Goal: Register for event/course: Register for event/course

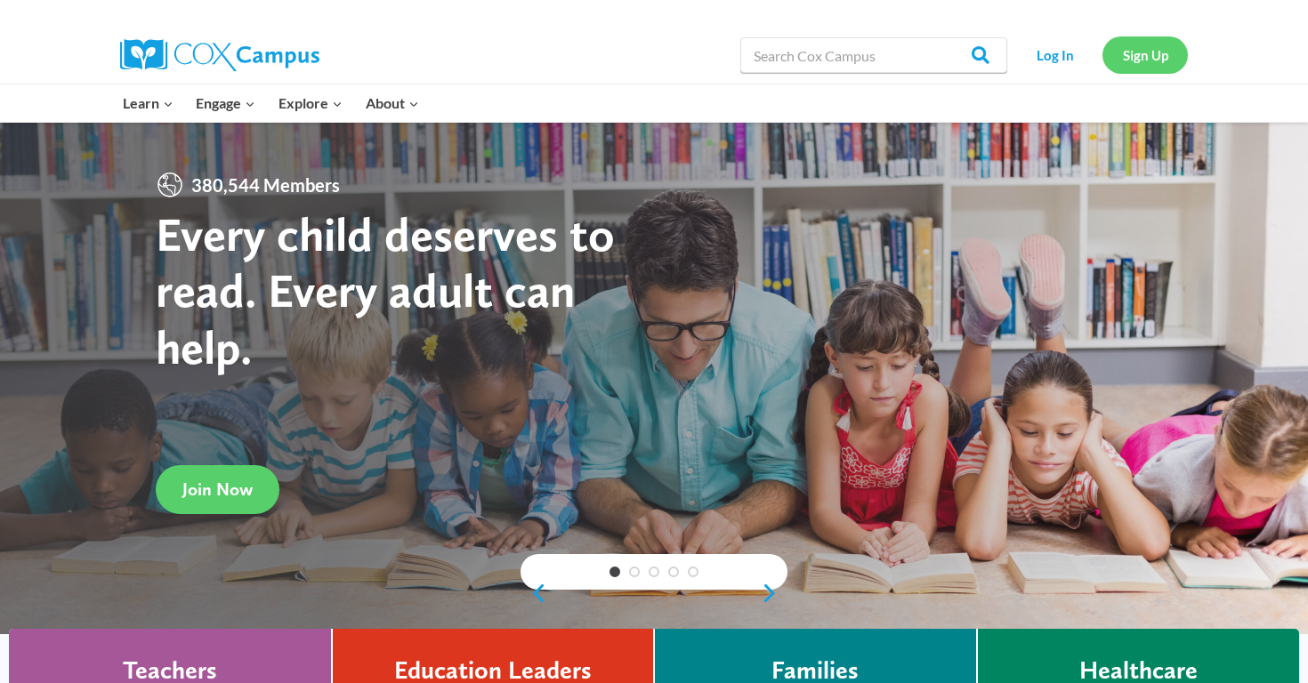
click at [1133, 56] on link "Sign Up" at bounding box center [1145, 54] width 85 height 36
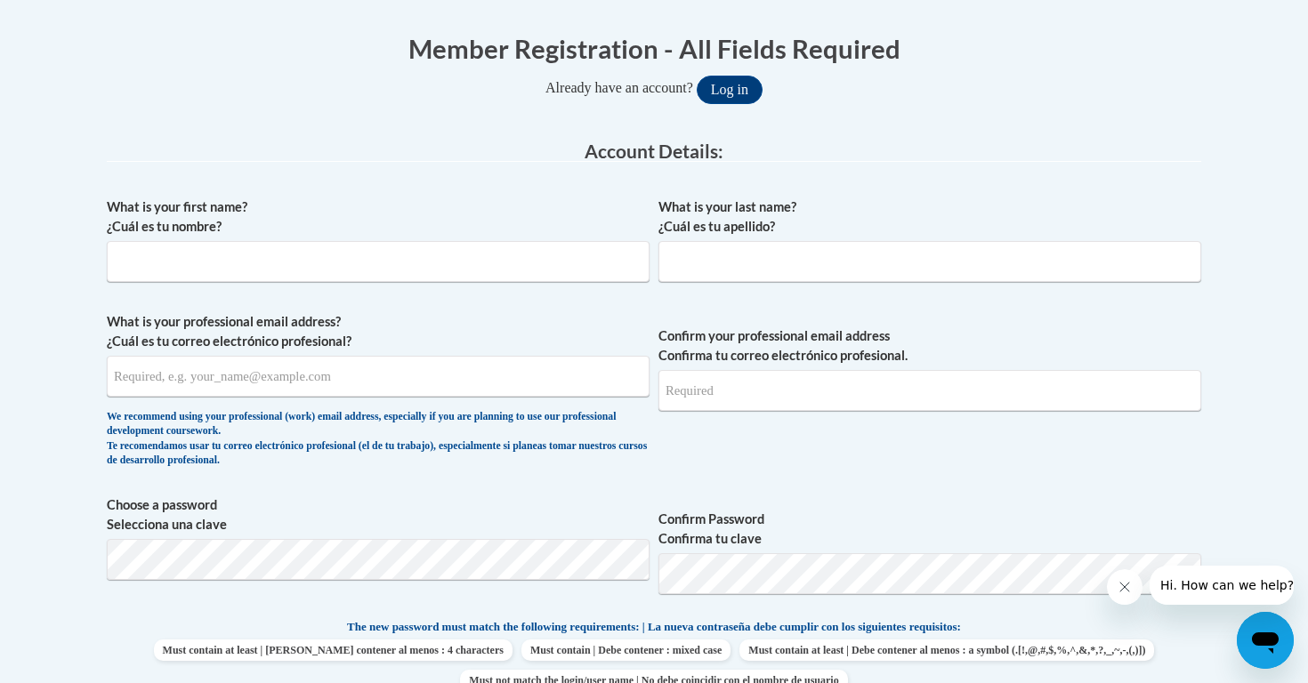
scroll to position [362, 0]
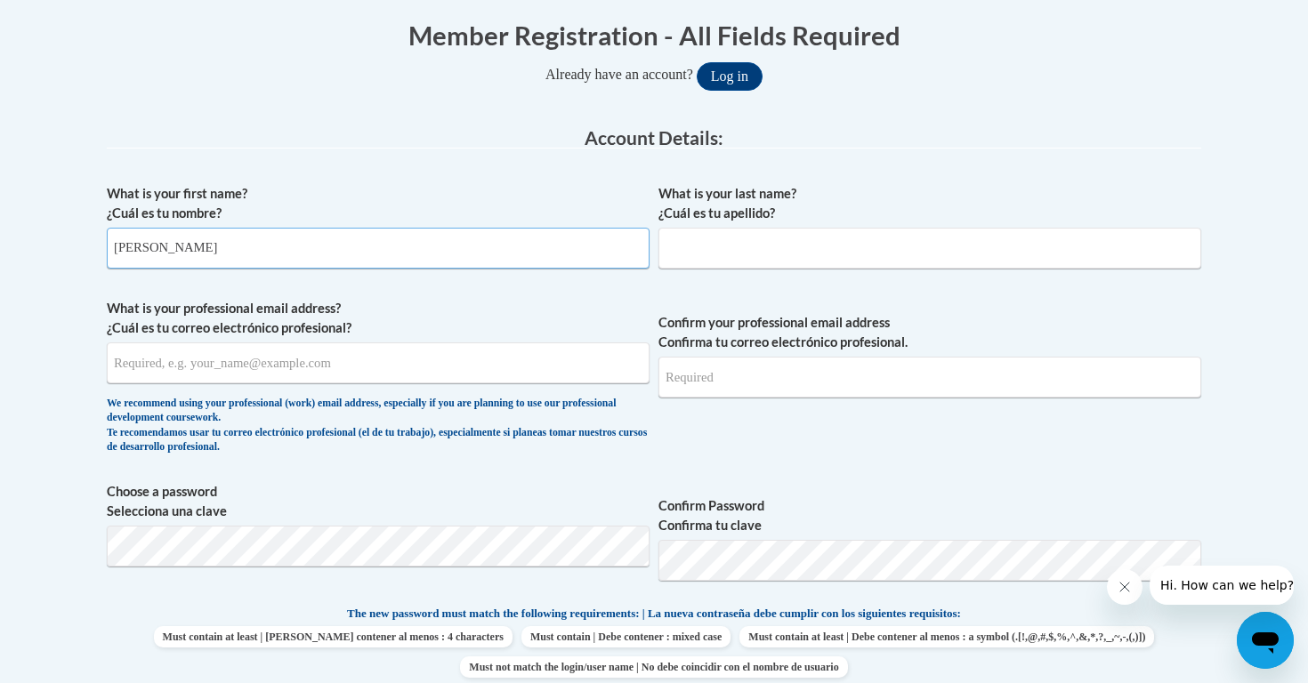
type input "Julie"
type input "Murphy"
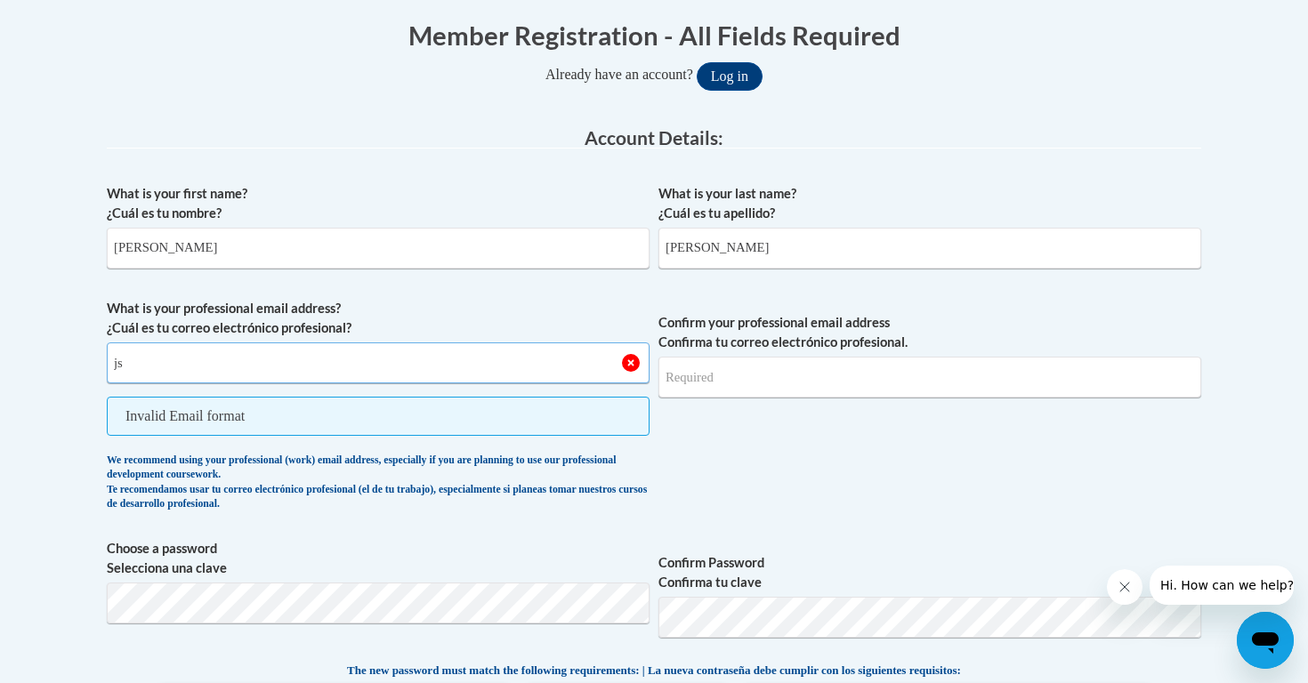
type input "j"
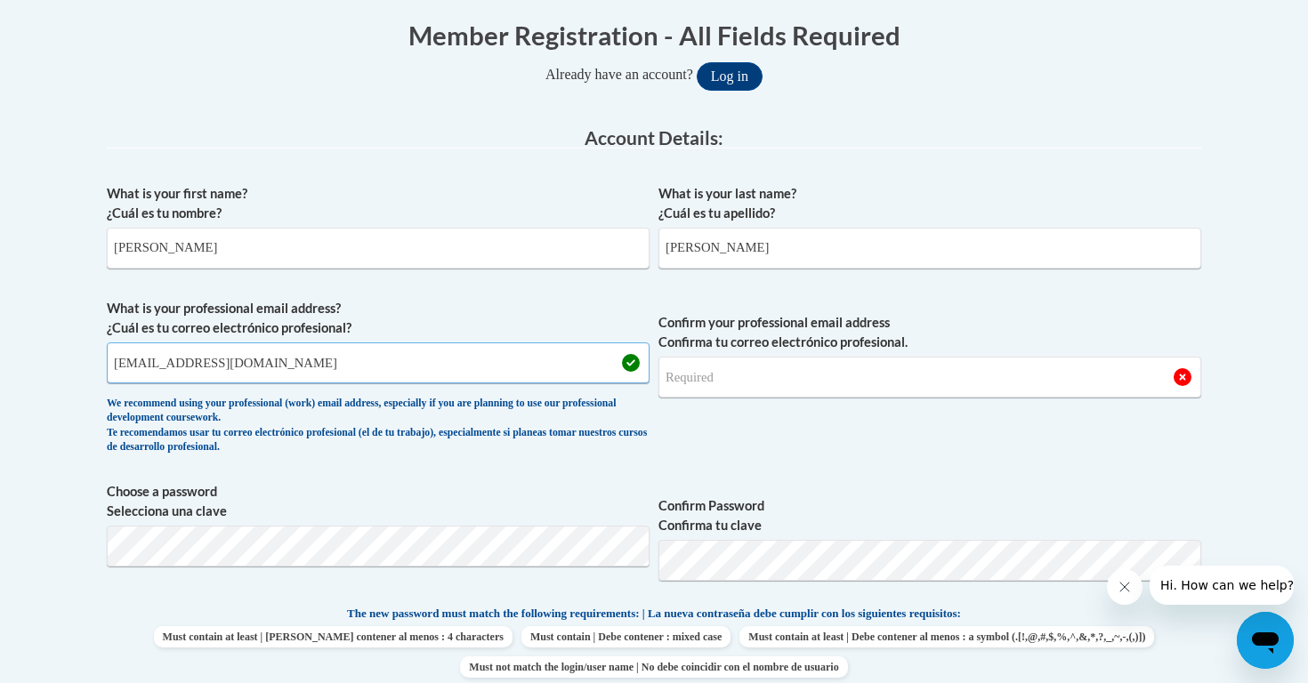
type input "jsmurphy151@mail.jamessprunt.edu"
click at [752, 451] on span "Confirm your professional email address Confirma tu correo electrónico profesio…" at bounding box center [929, 381] width 543 height 165
click at [479, 543] on div "What is your first name? ¿Cuál es tu nombre? Julie What is your last name? ¿Cuá…" at bounding box center [654, 581] width 1095 height 812
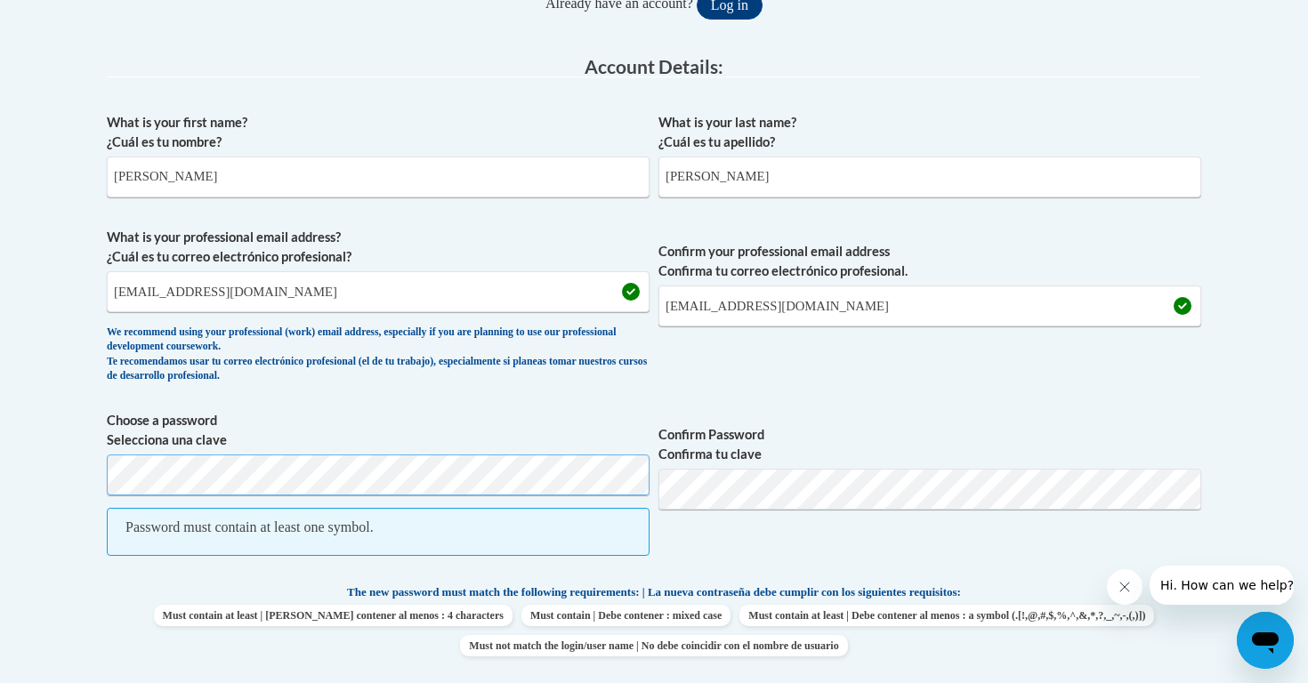
scroll to position [436, 0]
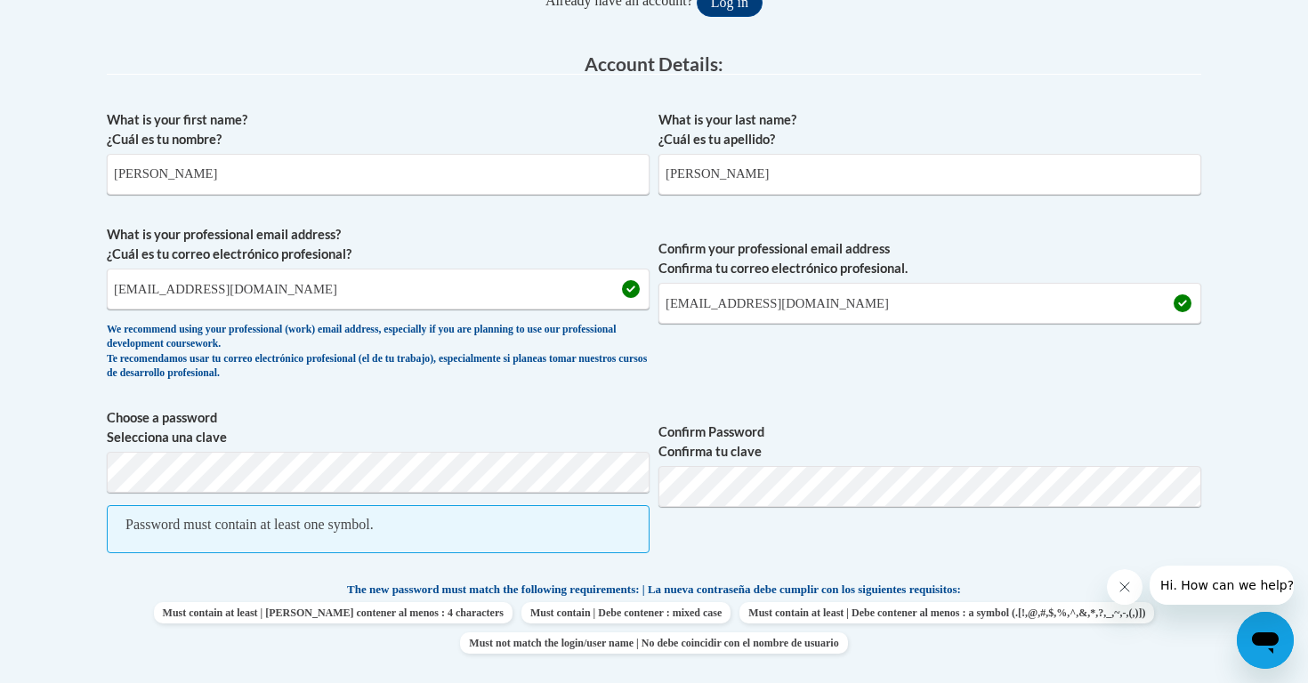
click at [508, 530] on span "Password must contain at least one symbol." at bounding box center [378, 529] width 543 height 48
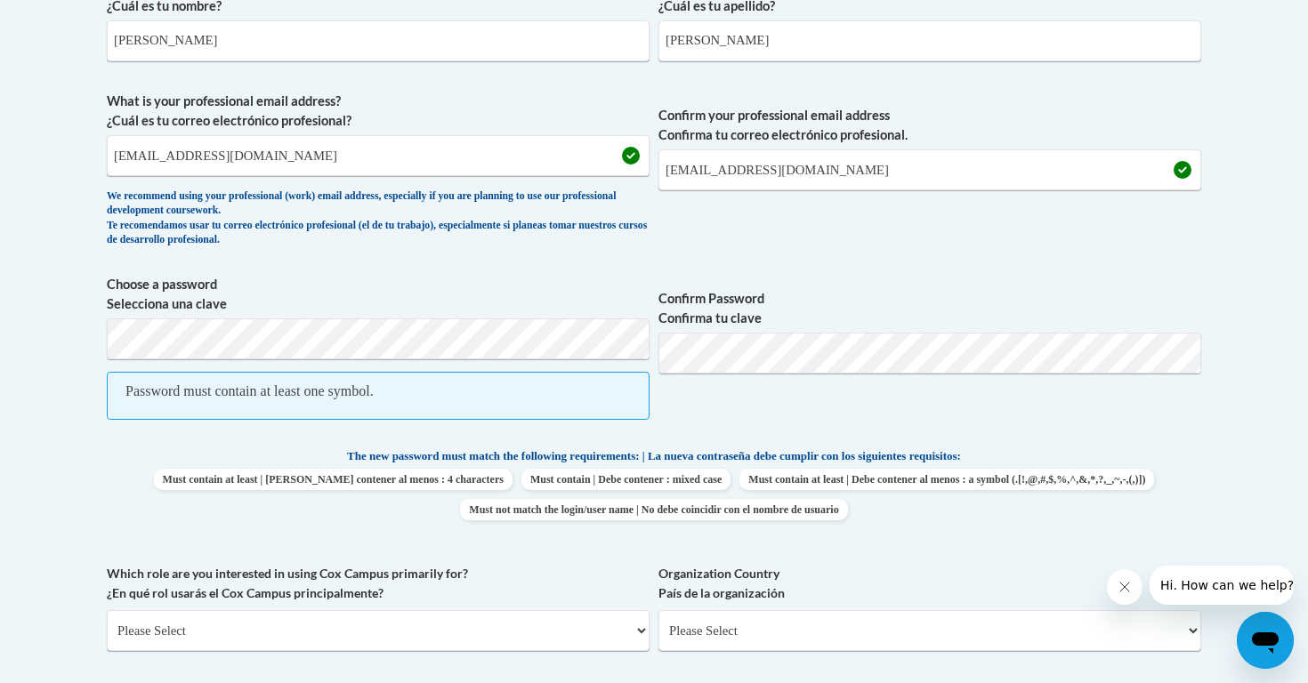
scroll to position [588, 0]
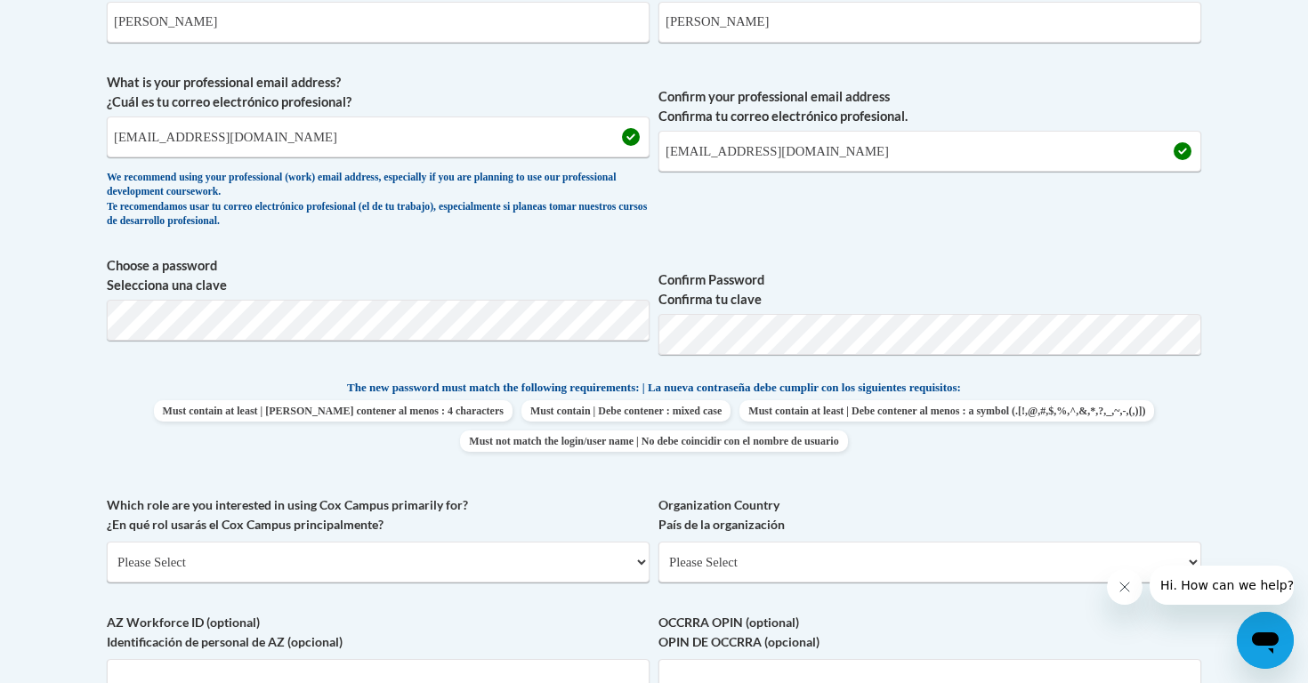
click at [1138, 401] on span "Must contain at least | Debe contener al menos : 4 characters Must contain | De…" at bounding box center [654, 426] width 1095 height 52
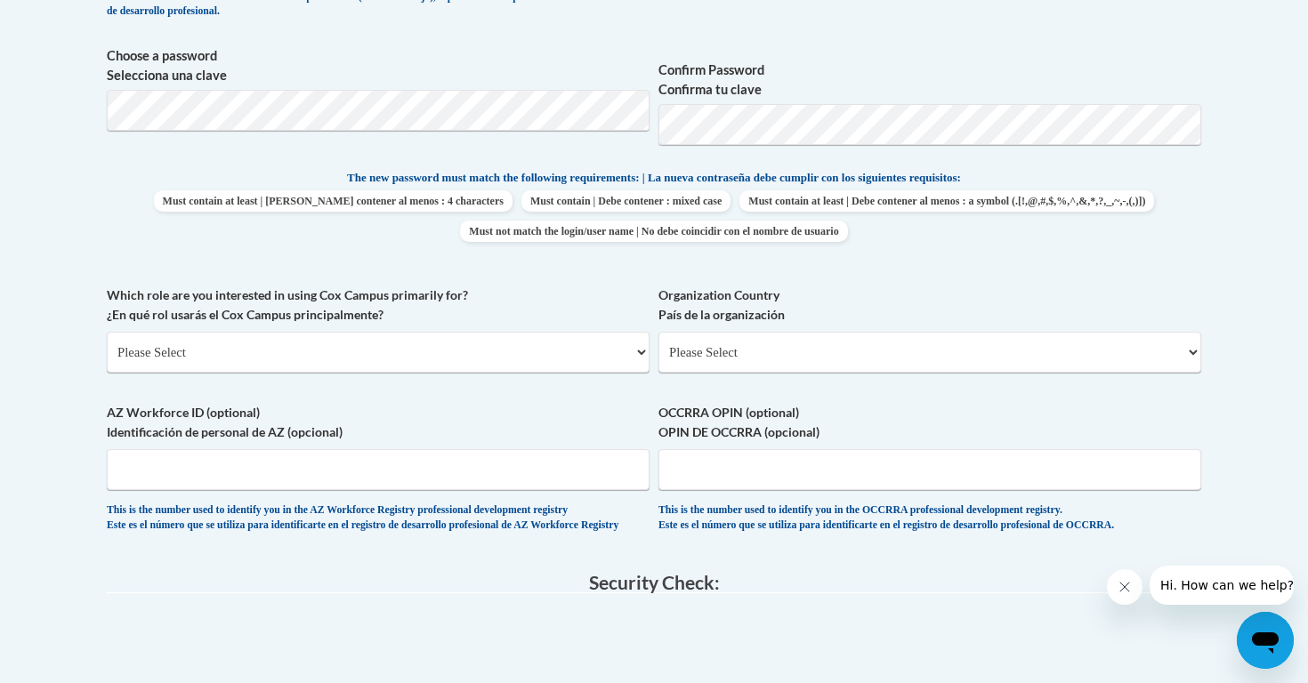
scroll to position [800, 0]
select select "5a18ea06-2b54-4451-96f2-d152daf9eac5"
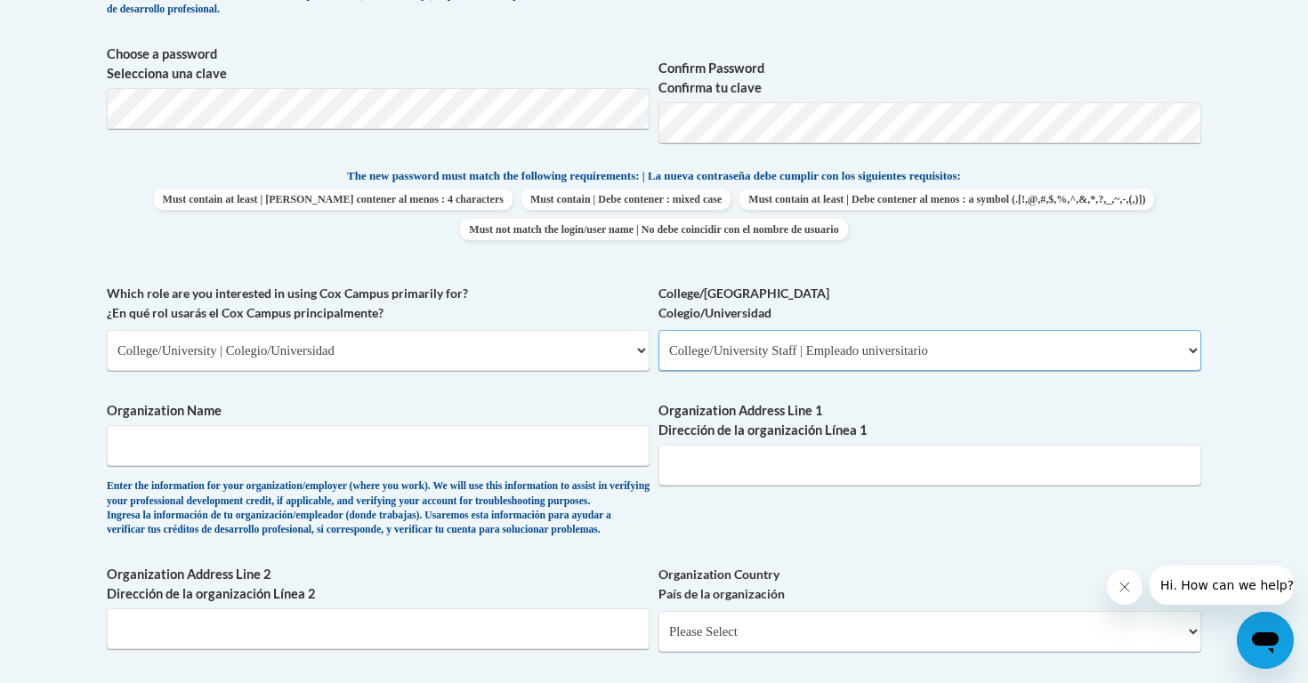
select select "99b32b07-cffc-426c-8bf6-0cd77760d84b"
type input "James Sprunt Community College"
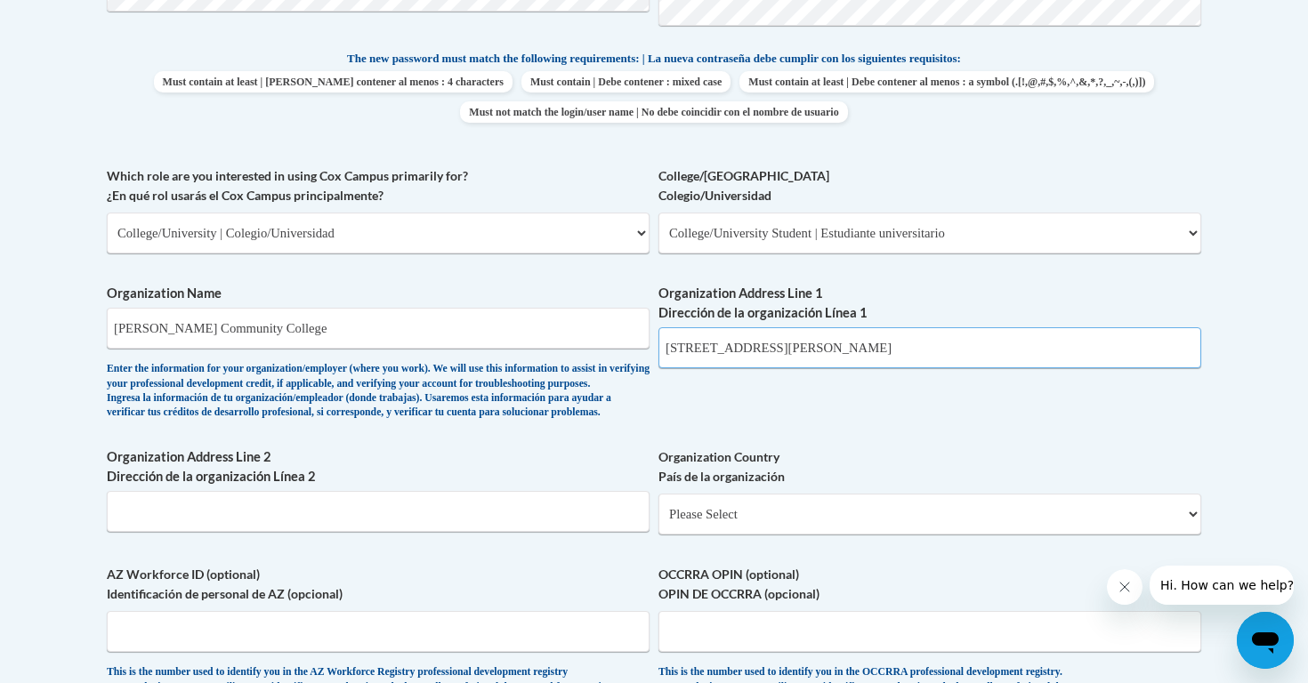
scroll to position [921, 0]
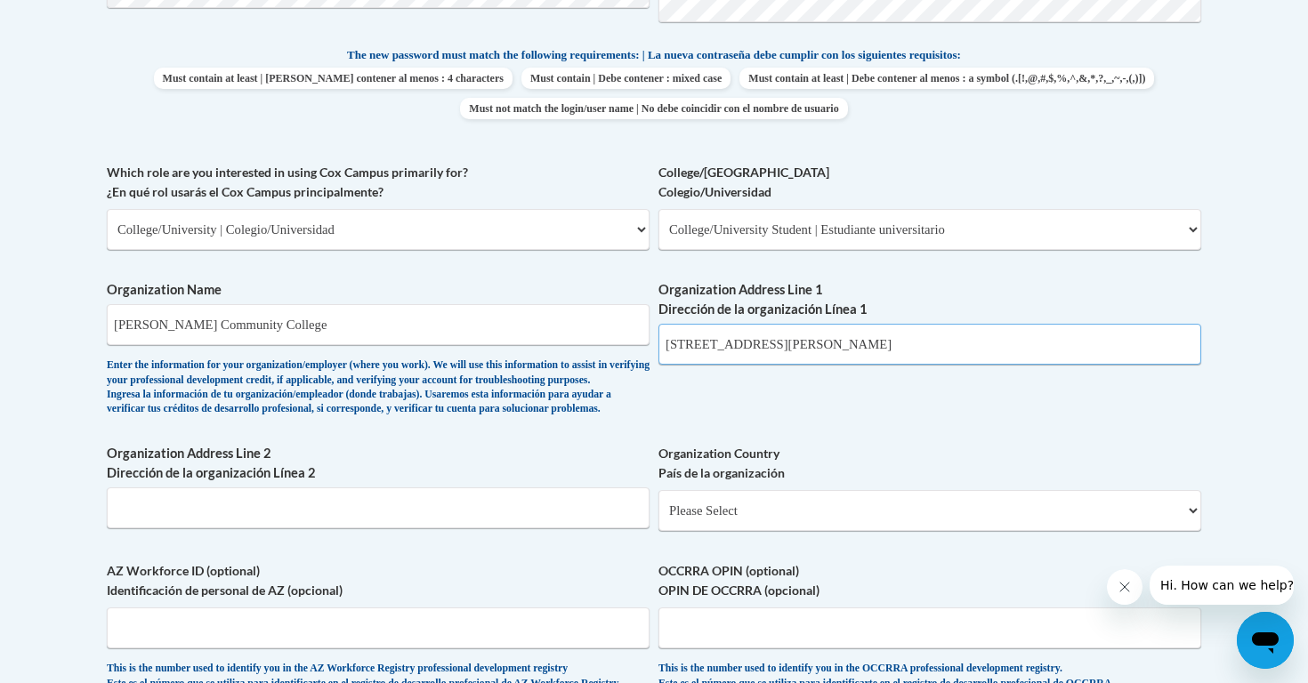
type input "133 James Sprunt Drive"
type input "Kenansville"
select select "ad49bcad-a171-4b2e-b99c-48b446064914"
select select
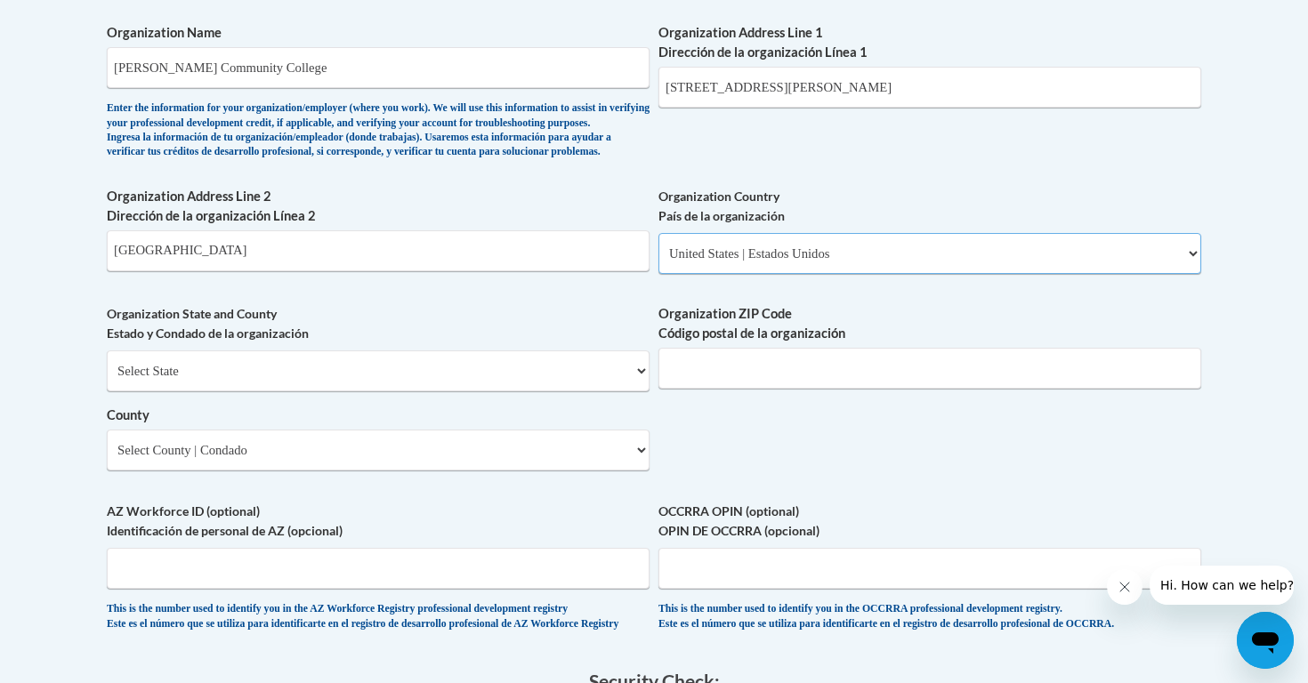
scroll to position [1207, 0]
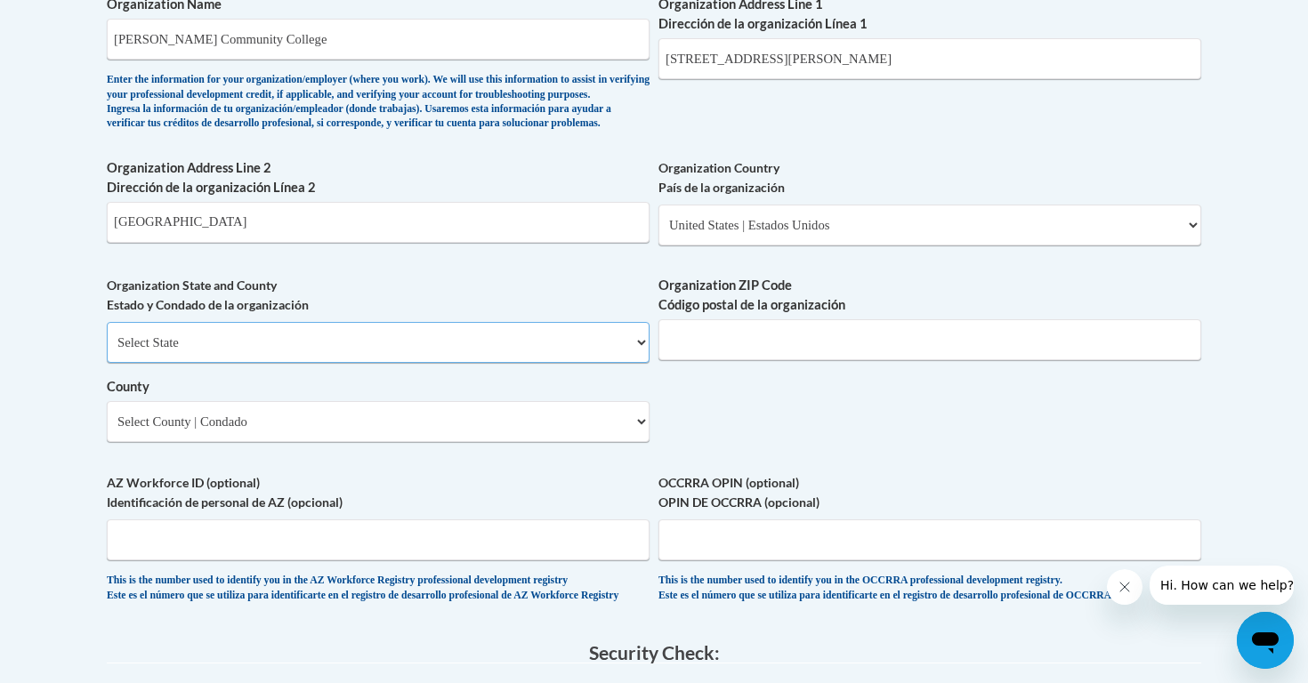
select select "North Carolina"
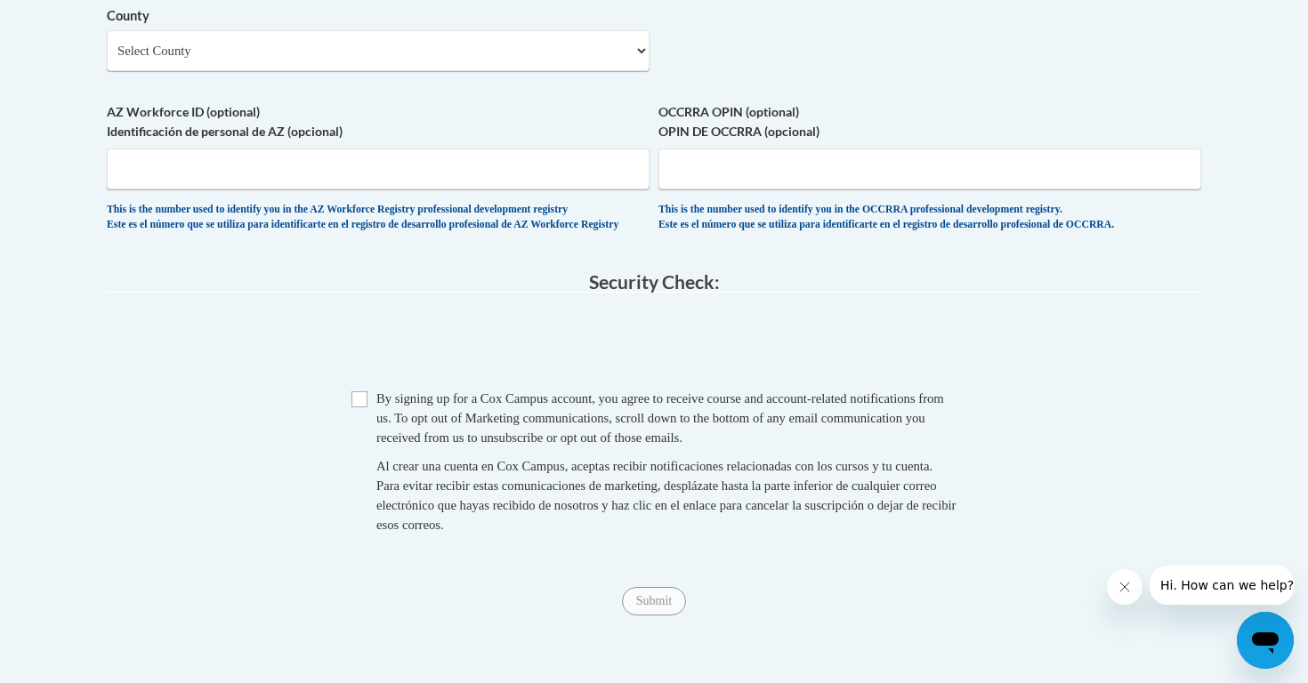
scroll to position [1579, 0]
type input "28349"
click at [362, 392] on span "Checkbox By signing up for a Cox Campus account, you agree to receive course an…" at bounding box center [653, 469] width 605 height 164
click at [359, 400] on input "Checkbox" at bounding box center [359, 398] width 16 height 16
checkbox input "true"
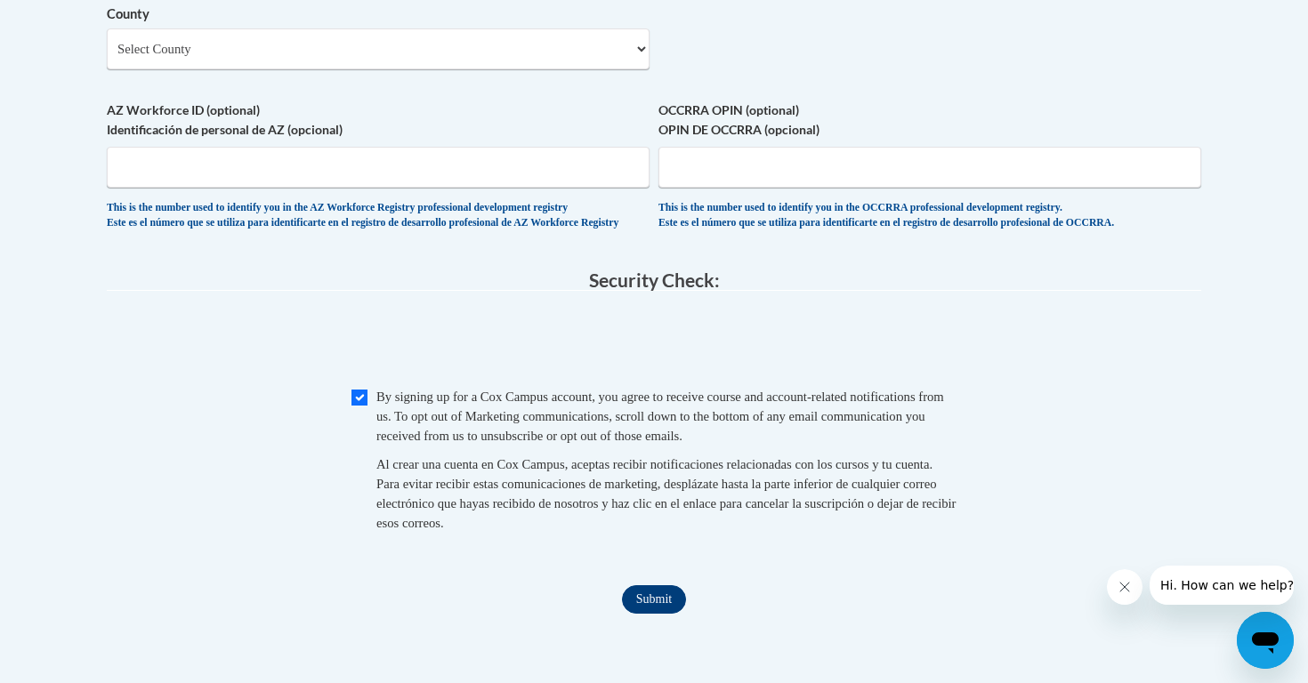
click at [658, 596] on input "Submit" at bounding box center [654, 600] width 64 height 28
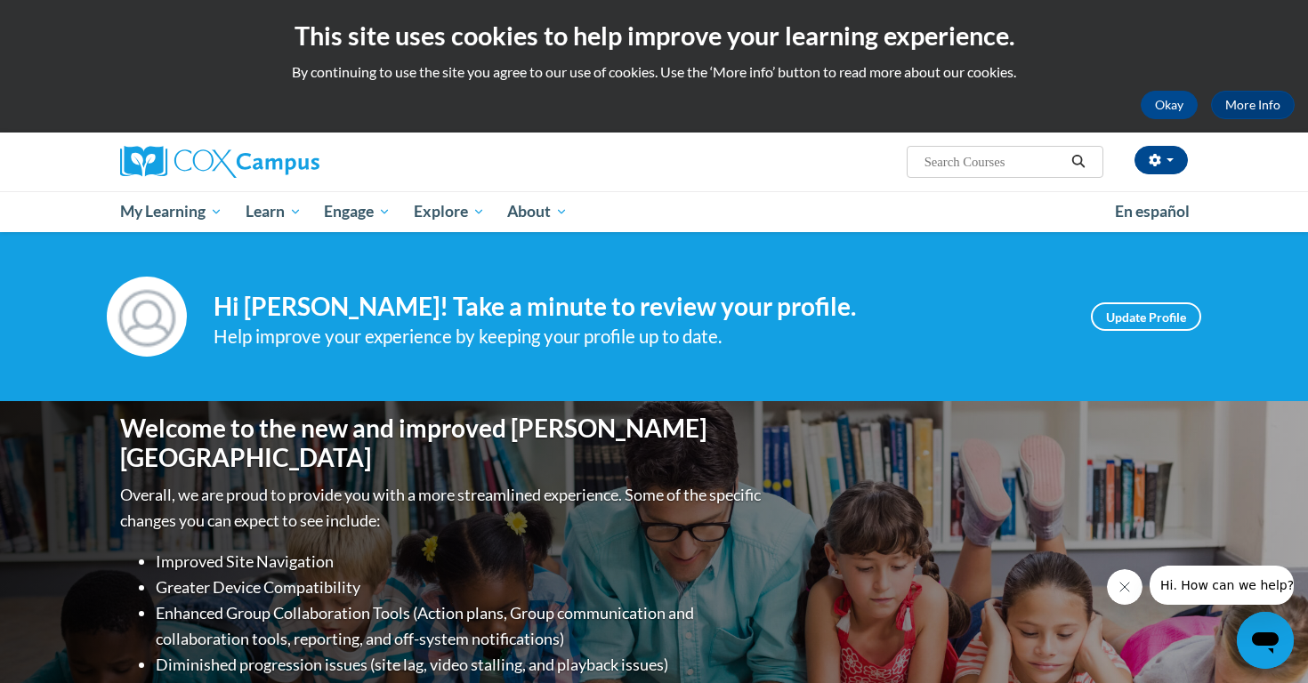
click at [1004, 167] on input "Search..." at bounding box center [994, 161] width 142 height 21
type input "earlyliteracy"
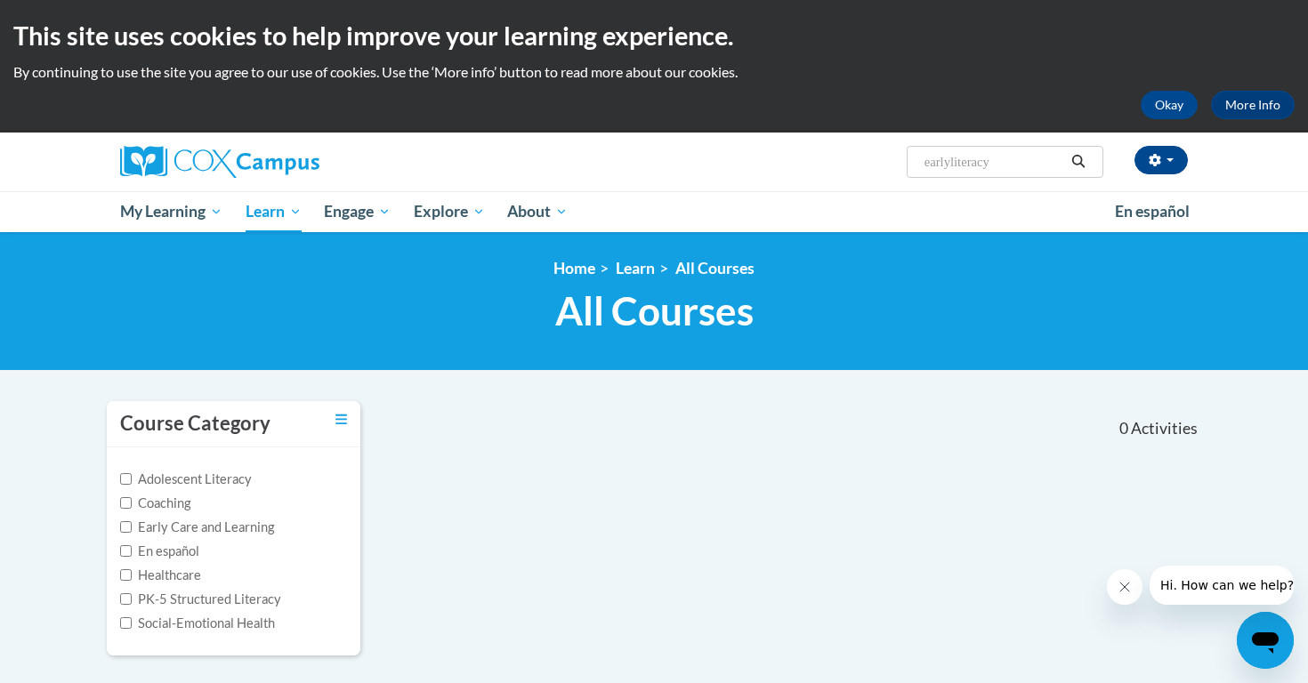
click at [1024, 164] on input "earlyliteracy" at bounding box center [994, 161] width 142 height 21
type input "early literacy"
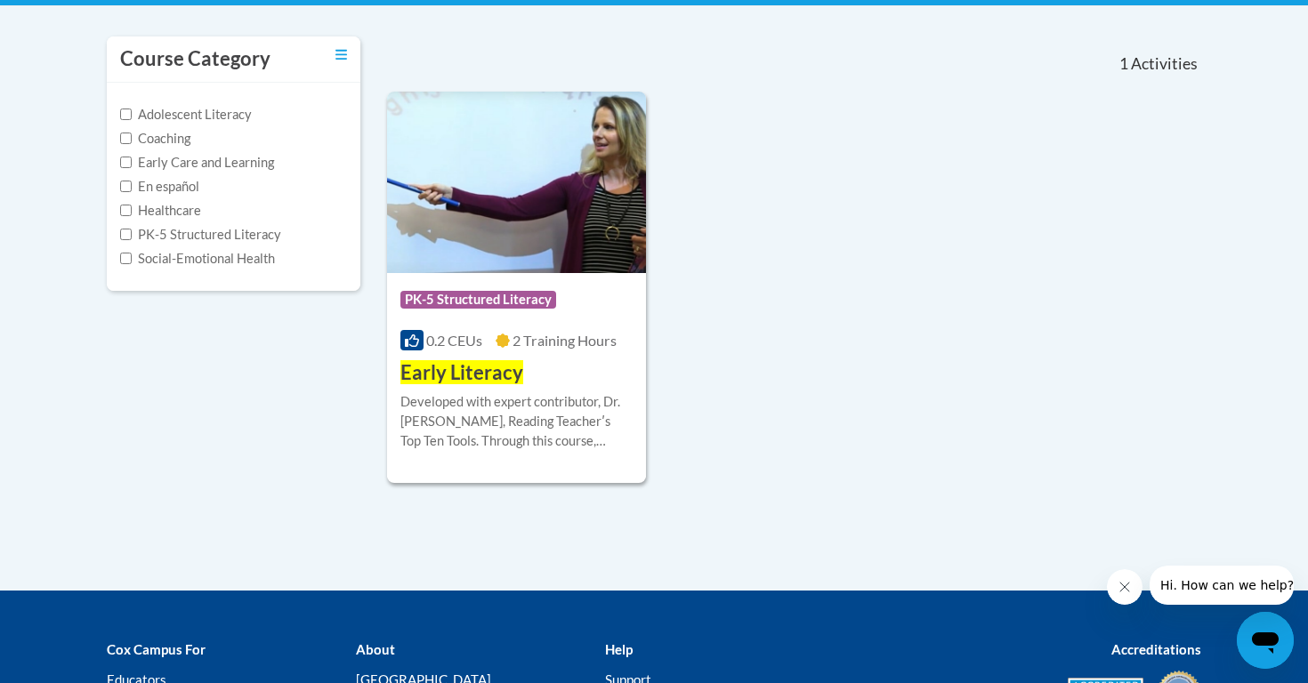
scroll to position [364, 0]
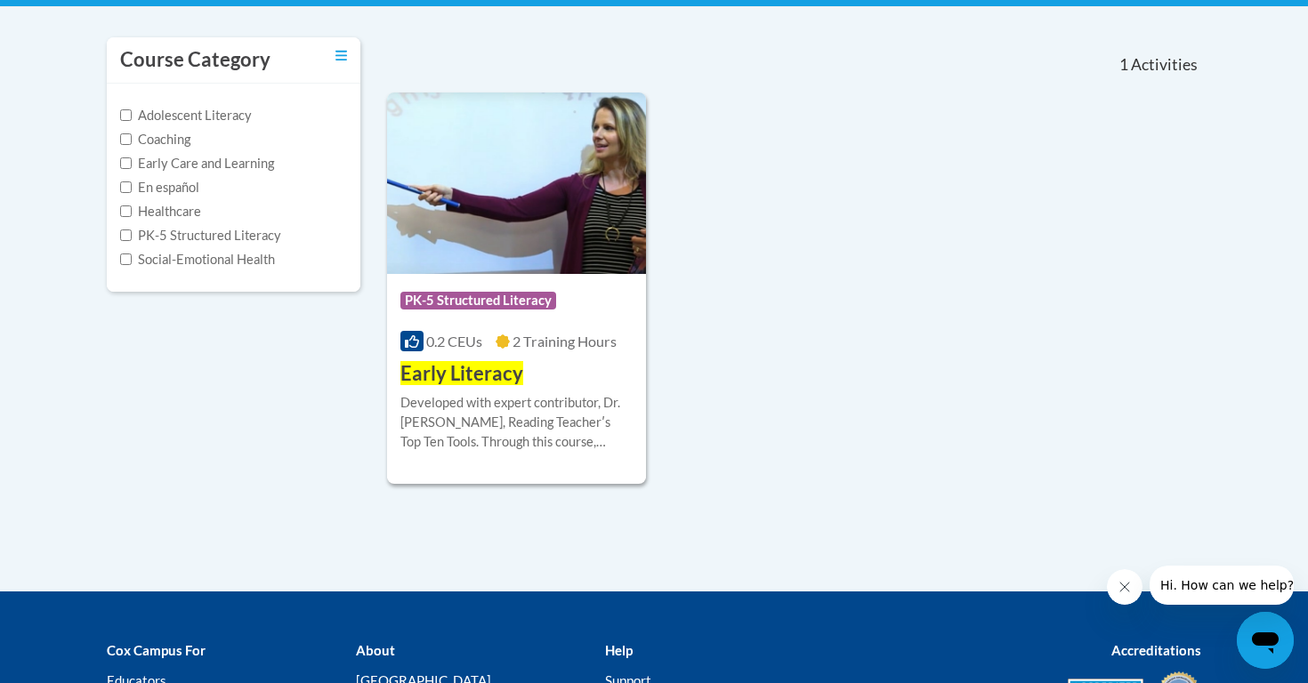
click at [496, 380] on span "Early Literacy" at bounding box center [461, 373] width 123 height 24
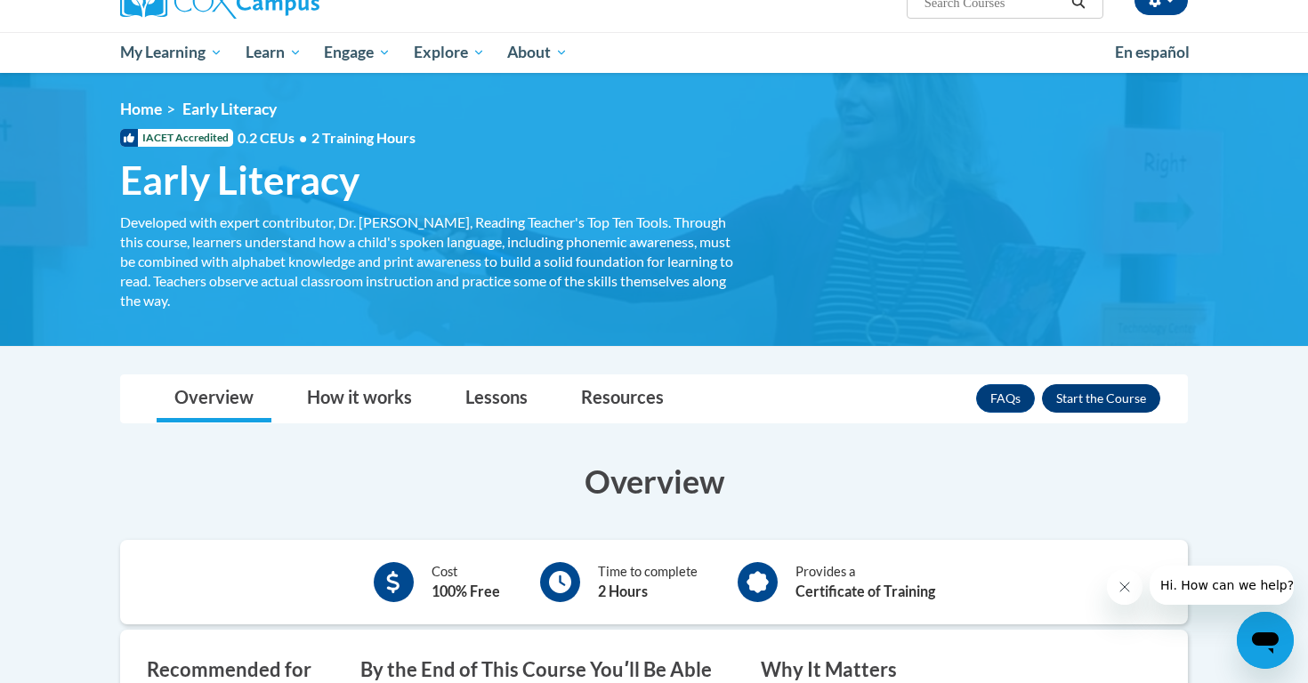
scroll to position [160, 0]
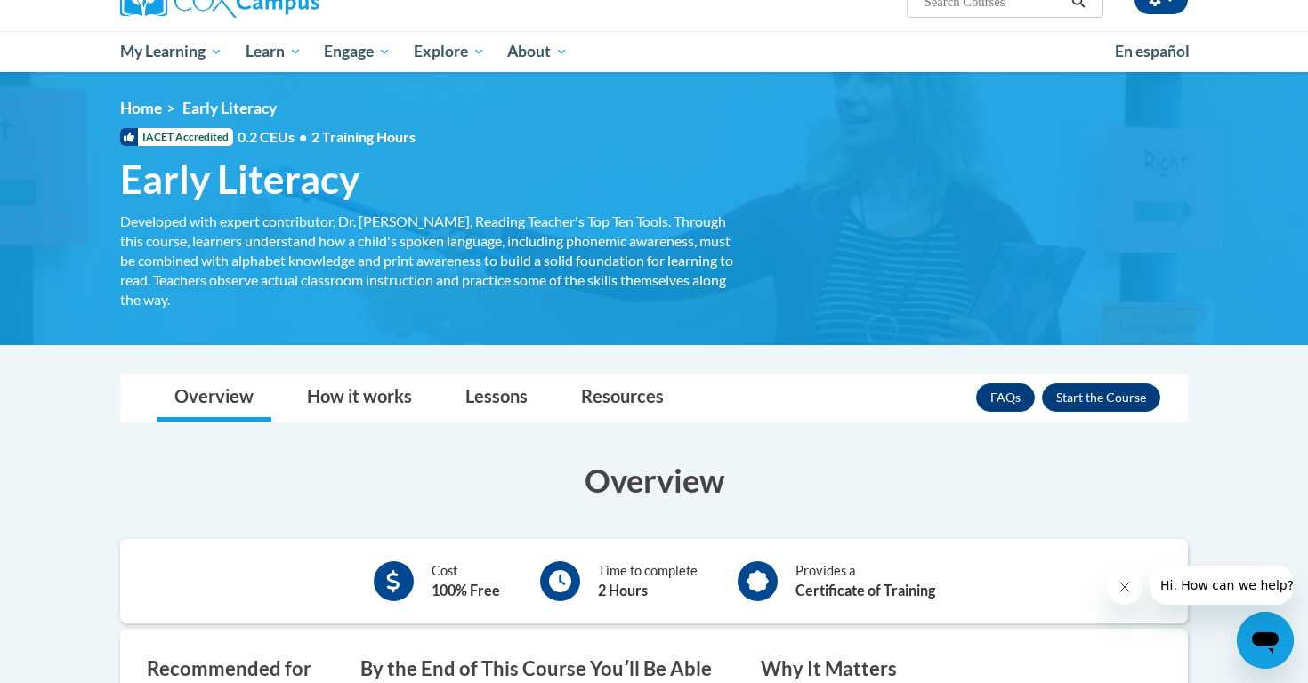
click at [1099, 382] on div "FAQs Enroll" at bounding box center [1068, 398] width 184 height 46
click at [1089, 398] on button "Enroll" at bounding box center [1101, 398] width 118 height 28
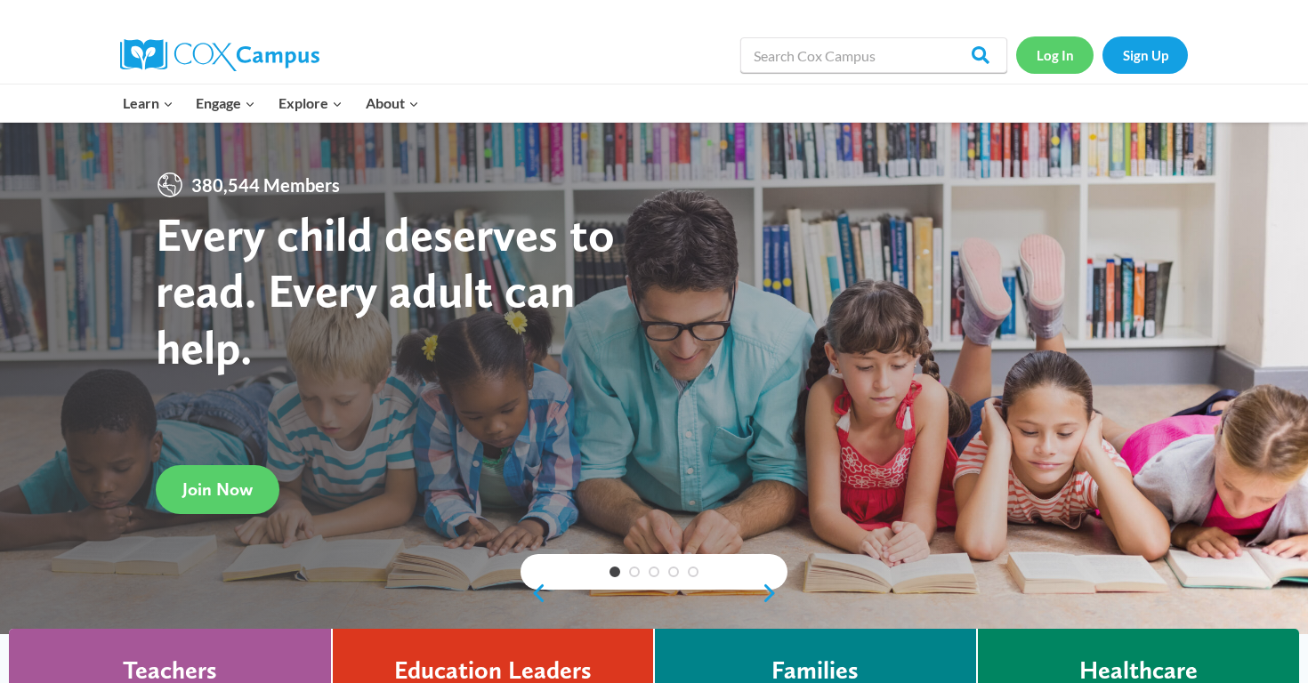
click at [1050, 58] on link "Log In" at bounding box center [1054, 54] width 77 height 36
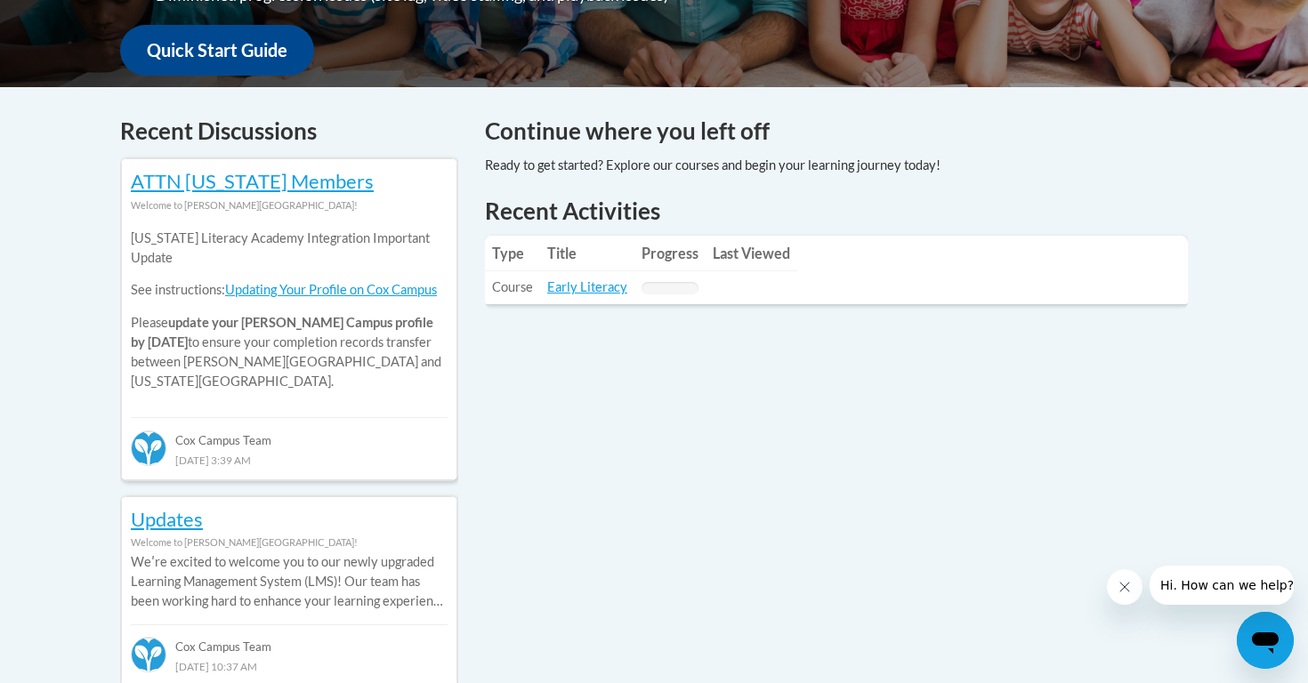
scroll to position [668, 0]
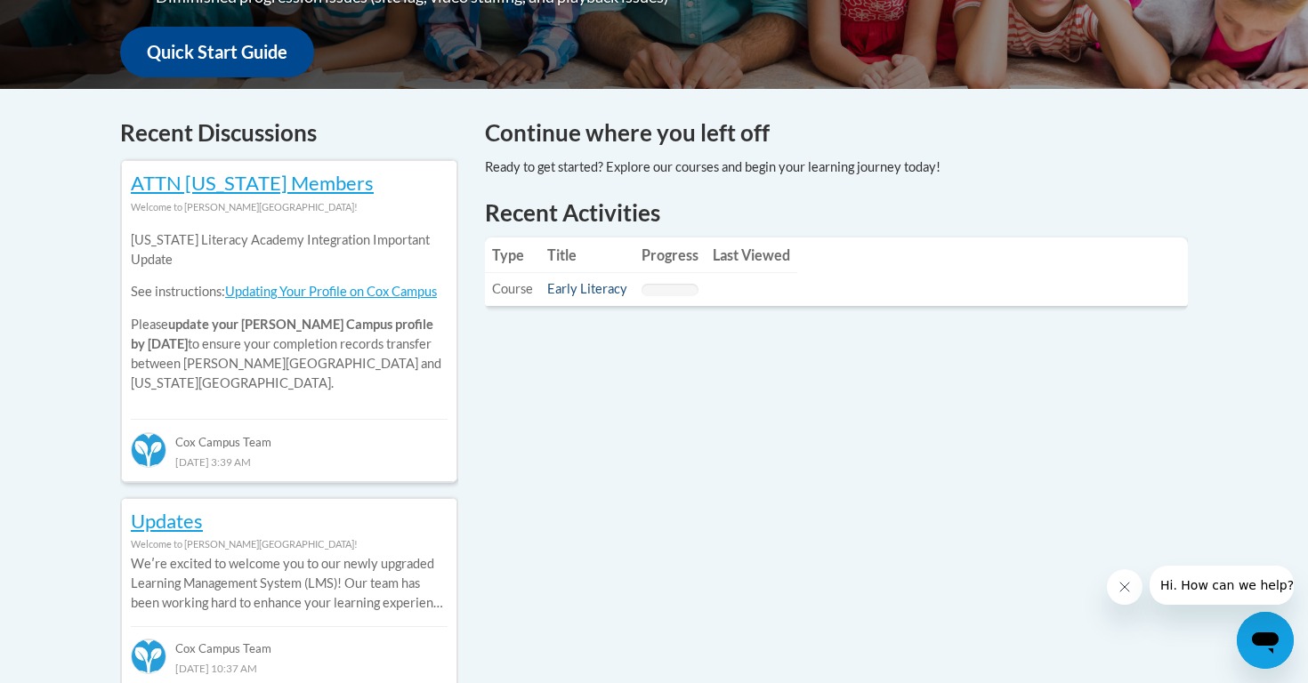
click at [603, 286] on link "Early Literacy" at bounding box center [587, 288] width 80 height 15
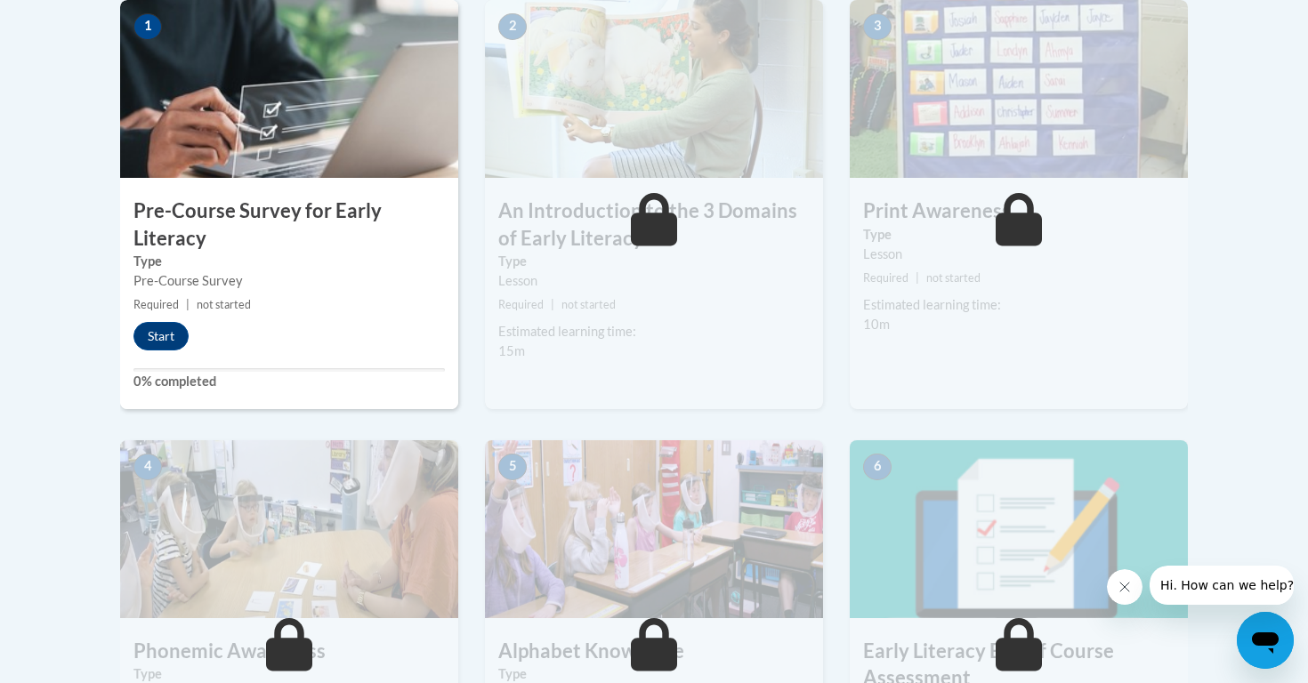
scroll to position [581, 0]
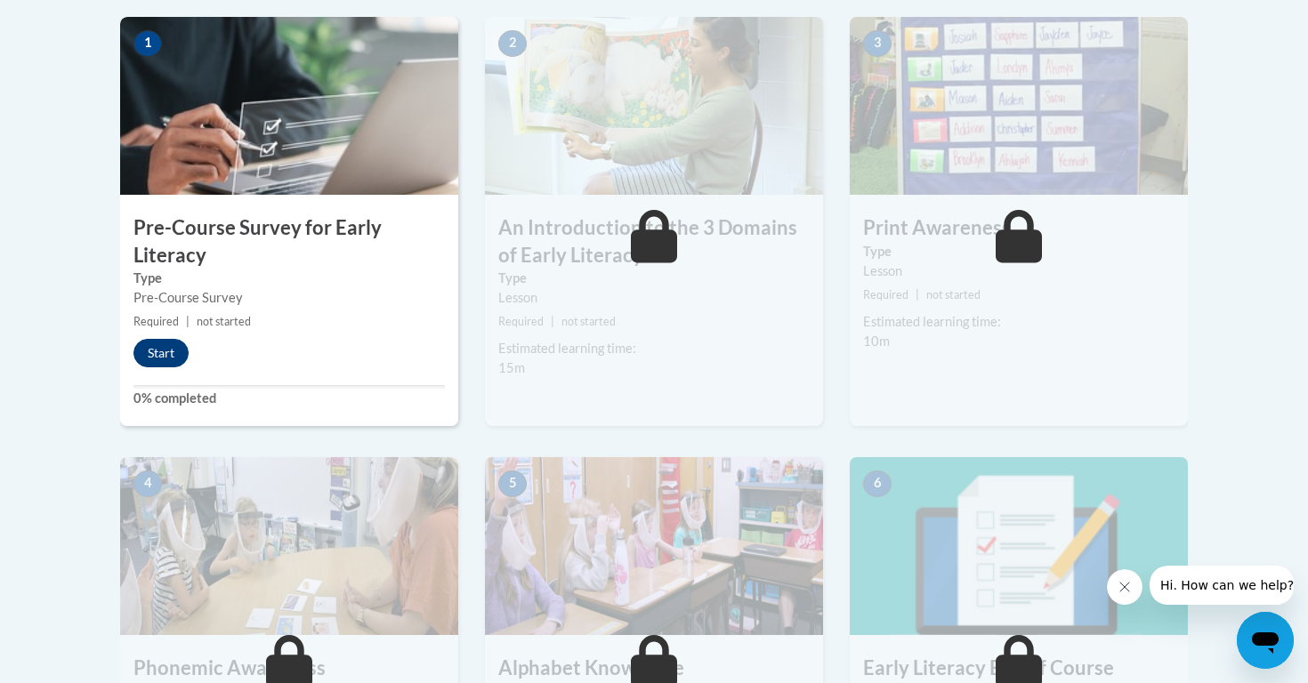
click at [163, 356] on button "Start" at bounding box center [160, 353] width 55 height 28
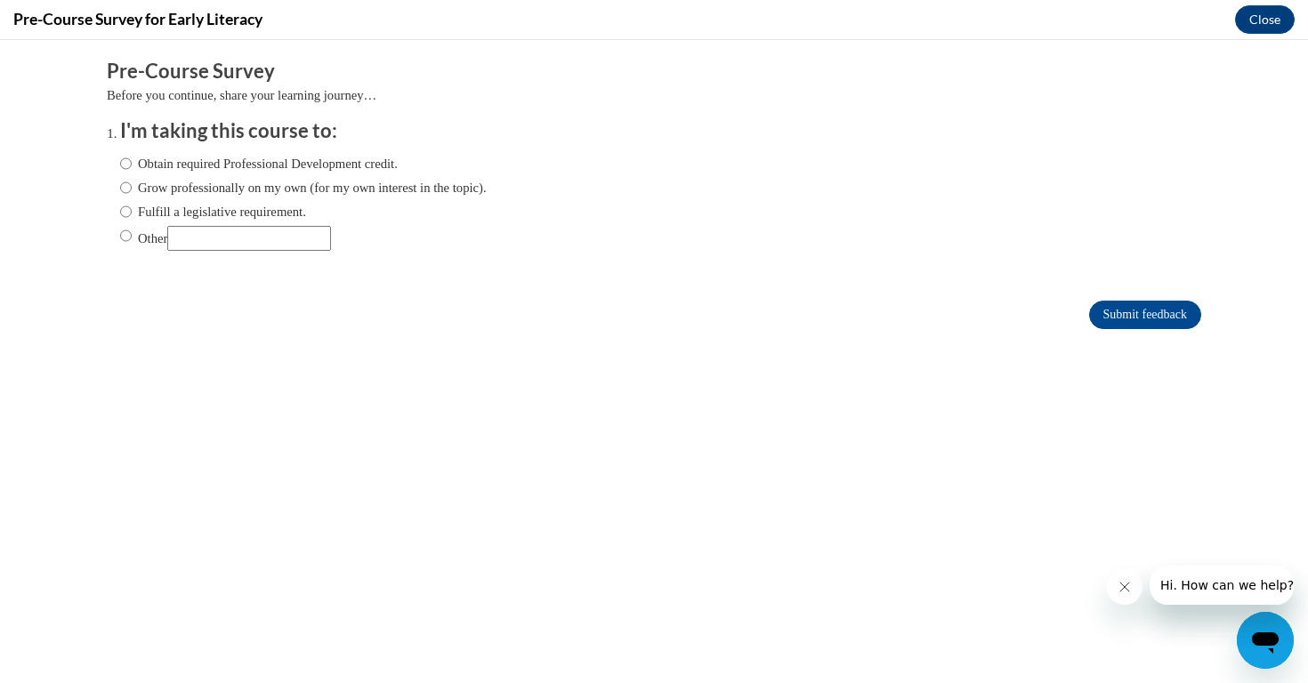
scroll to position [0, 0]
click at [128, 166] on input "Obtain required Professional Development credit." at bounding box center [126, 164] width 12 height 20
radio input "true"
click at [1120, 309] on input "Submit feedback" at bounding box center [1145, 315] width 112 height 28
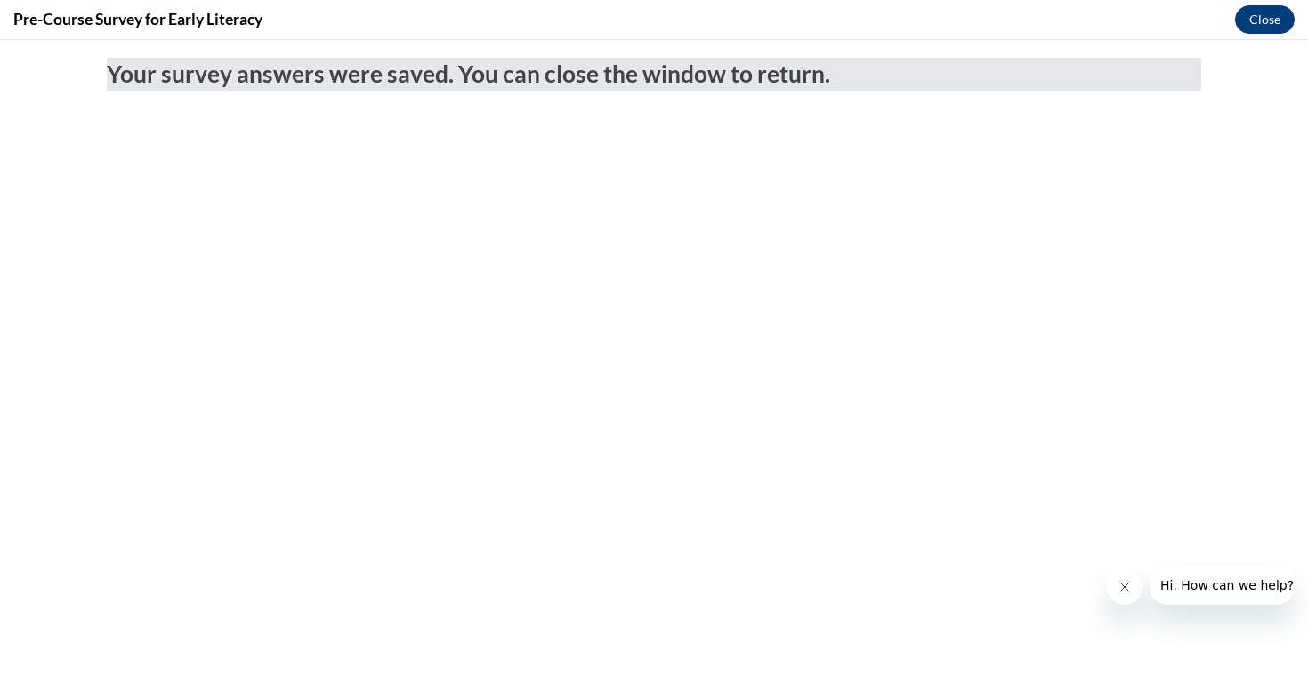
click at [1258, 21] on button "Close" at bounding box center [1265, 19] width 60 height 28
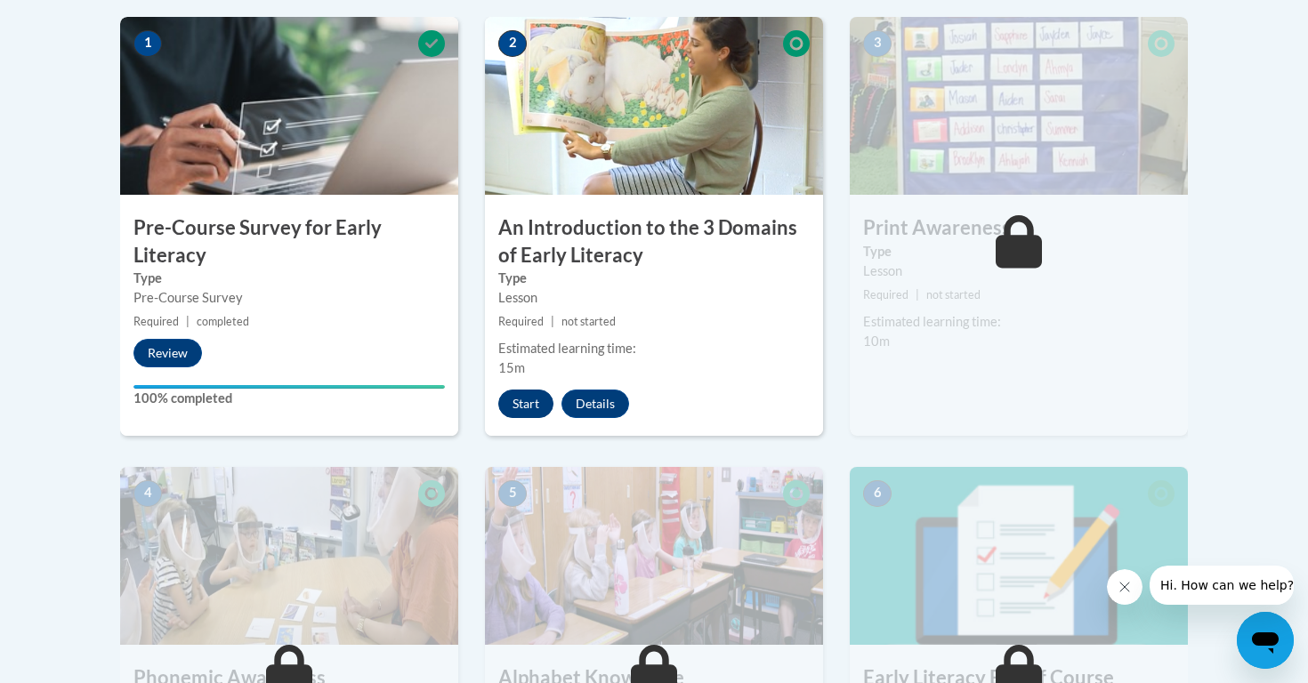
click at [518, 414] on button "Start" at bounding box center [525, 404] width 55 height 28
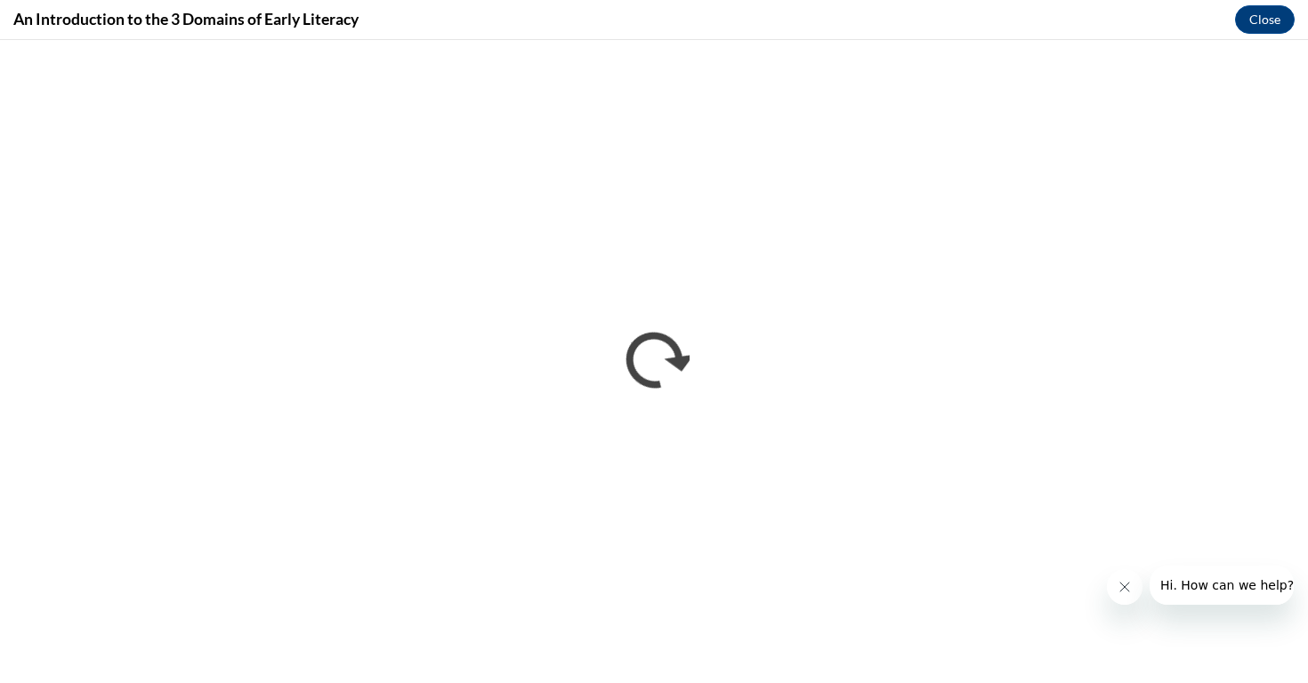
click at [1129, 586] on icon "Close message from company" at bounding box center [1125, 587] width 14 height 14
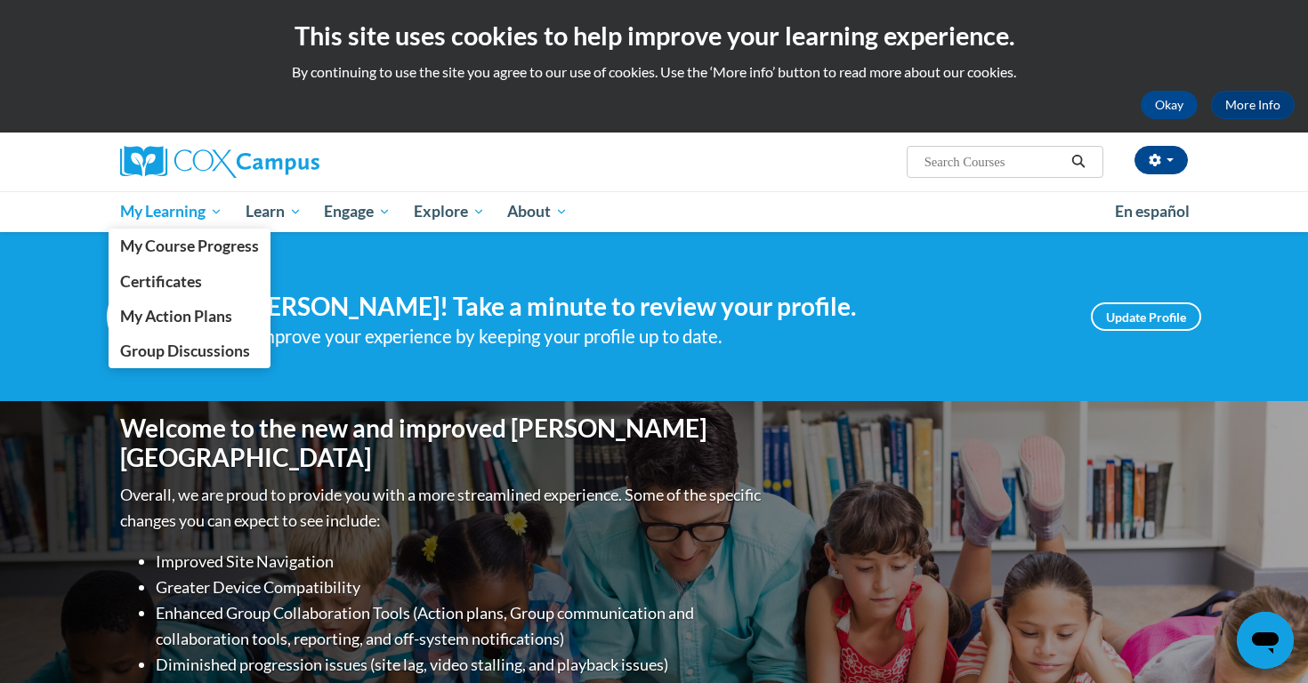
click at [198, 210] on span "My Learning" at bounding box center [171, 211] width 102 height 21
click at [213, 212] on span "My Learning" at bounding box center [171, 211] width 102 height 21
click at [169, 277] on span "Certificates" at bounding box center [161, 281] width 82 height 19
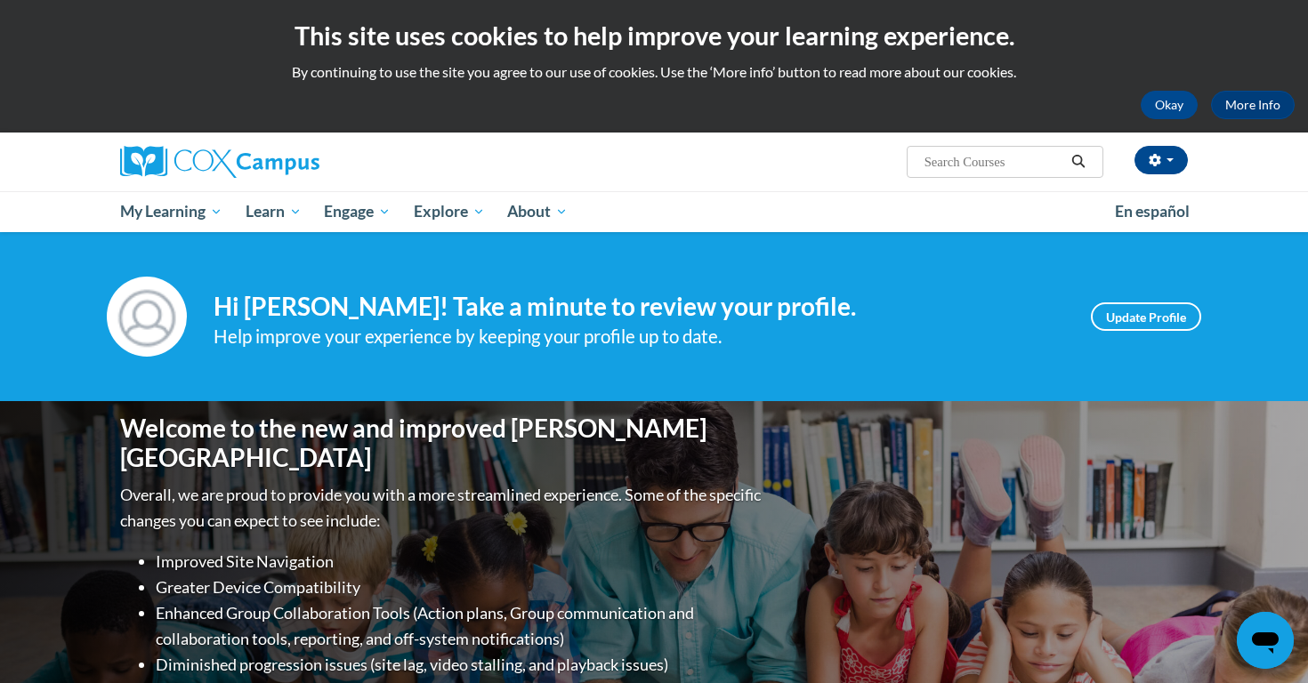
click at [999, 168] on input "Search..." at bounding box center [994, 161] width 142 height 21
type input "early literacy"
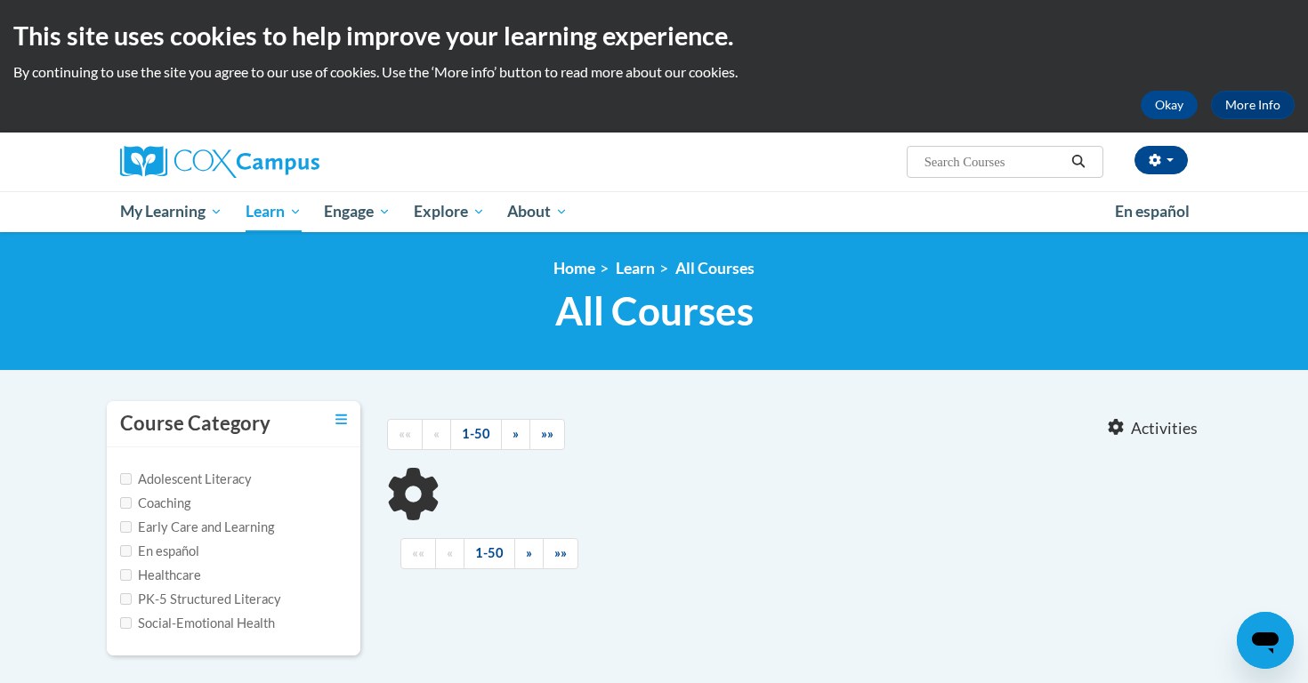
type input "early literacy"
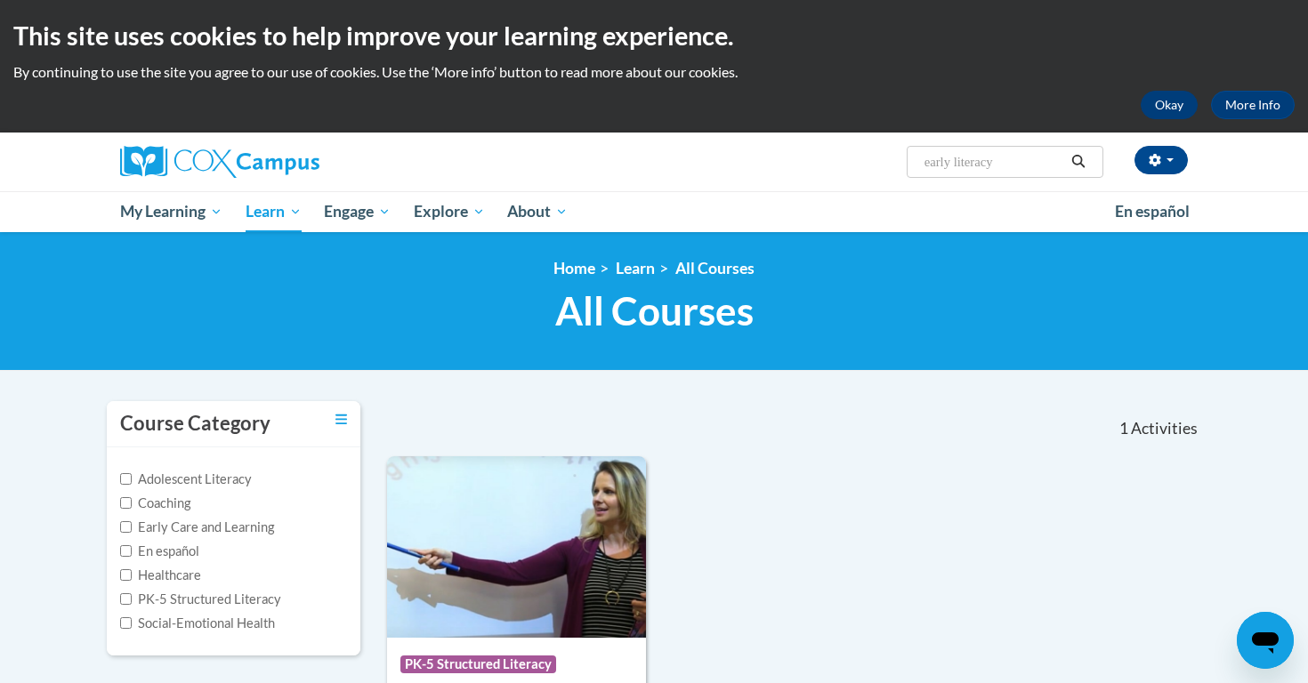
click at [1158, 102] on button "Okay" at bounding box center [1169, 105] width 57 height 28
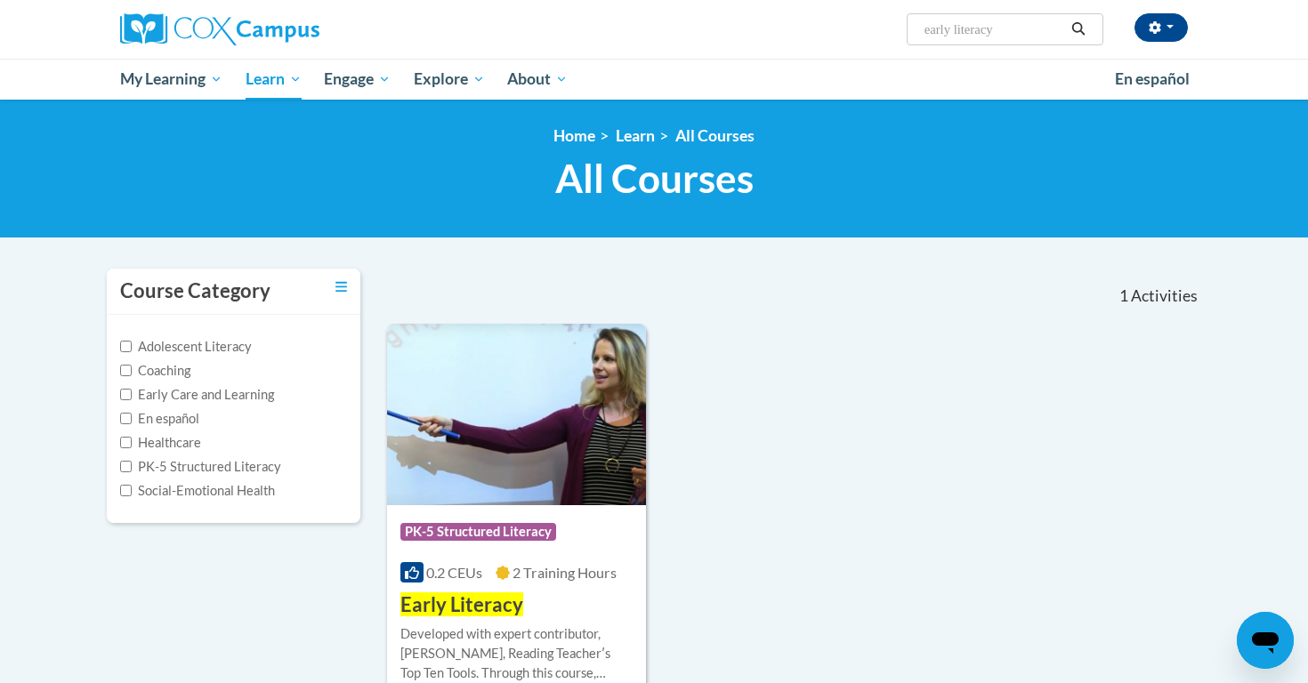
click at [153, 468] on label "PK-5 Structured Literacy" at bounding box center [200, 467] width 161 height 20
click at [132, 468] on input "PK-5 Structured Literacy" at bounding box center [126, 467] width 12 height 12
checkbox input "true"
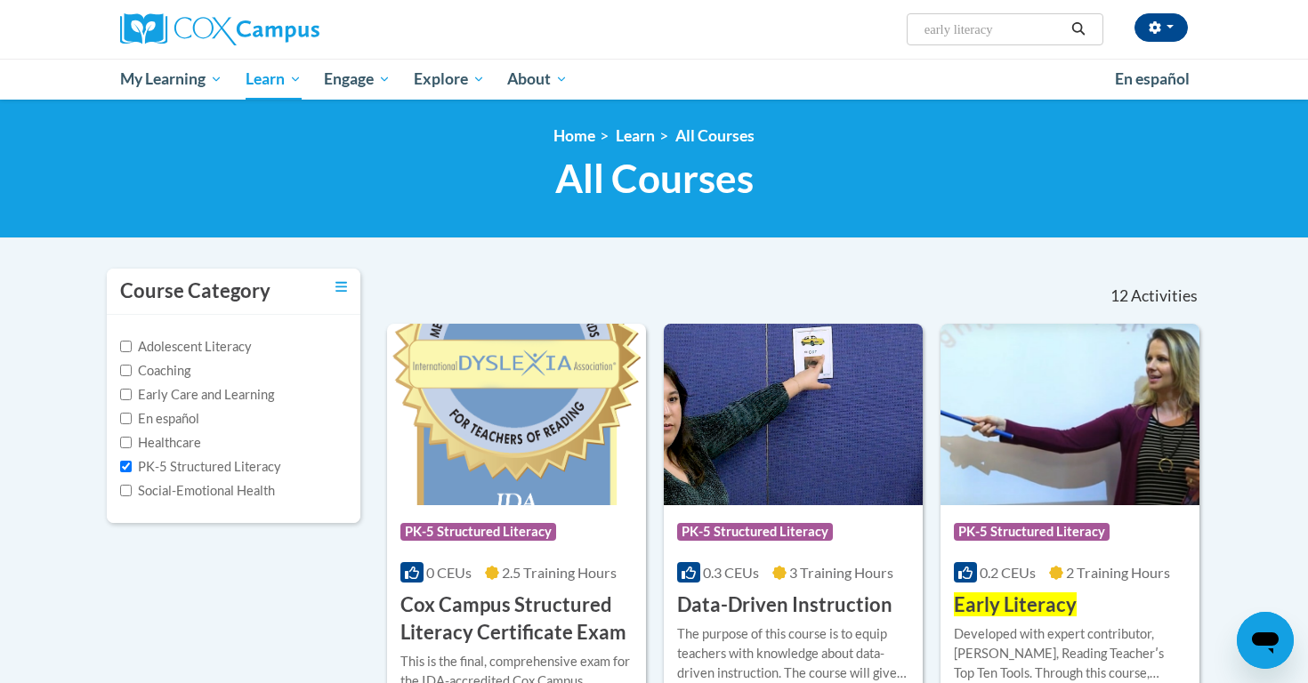
click at [1024, 29] on input "early literacy" at bounding box center [994, 29] width 142 height 21
type input "early literacy print and phonological awarenesss"
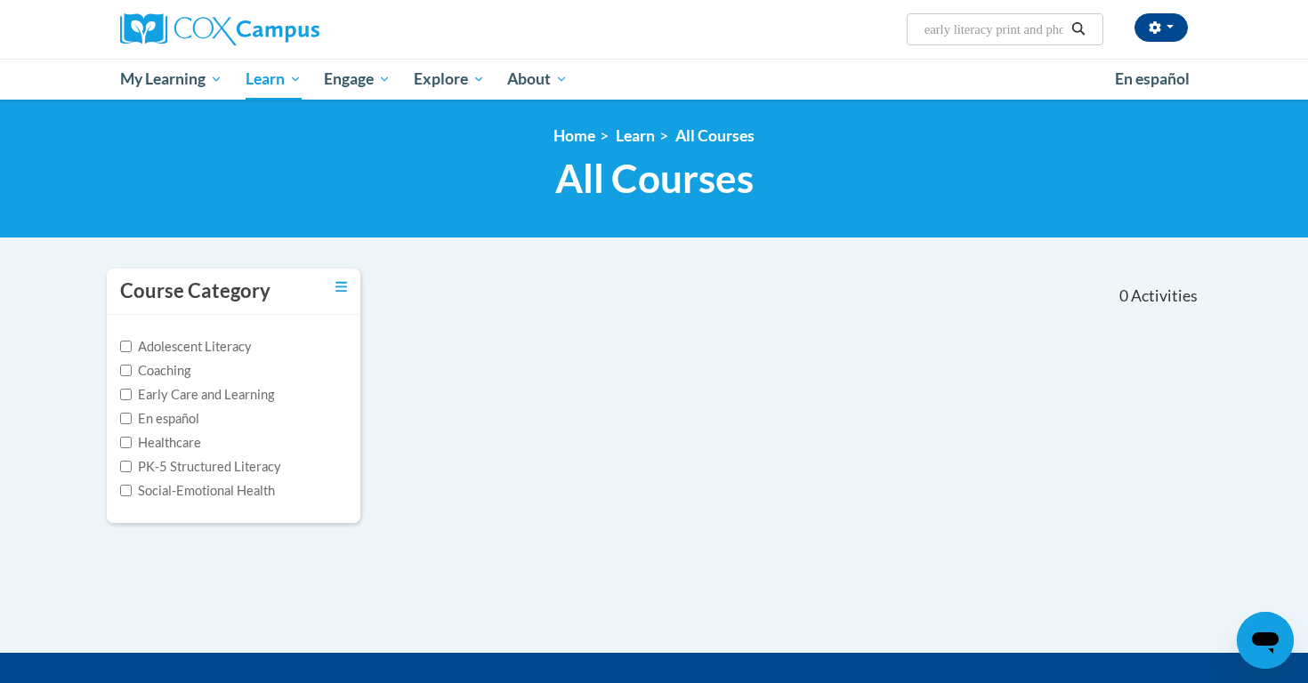
drag, startPoint x: 1061, startPoint y: 38, endPoint x: 804, endPoint y: 83, distance: 260.1
click at [804, 83] on div "[PERSON_NAME] (Eastern Daylight Time GMT-0400 ) My Profile Inbox My Transcripts…" at bounding box center [654, 50] width 1308 height 100
type input "e"
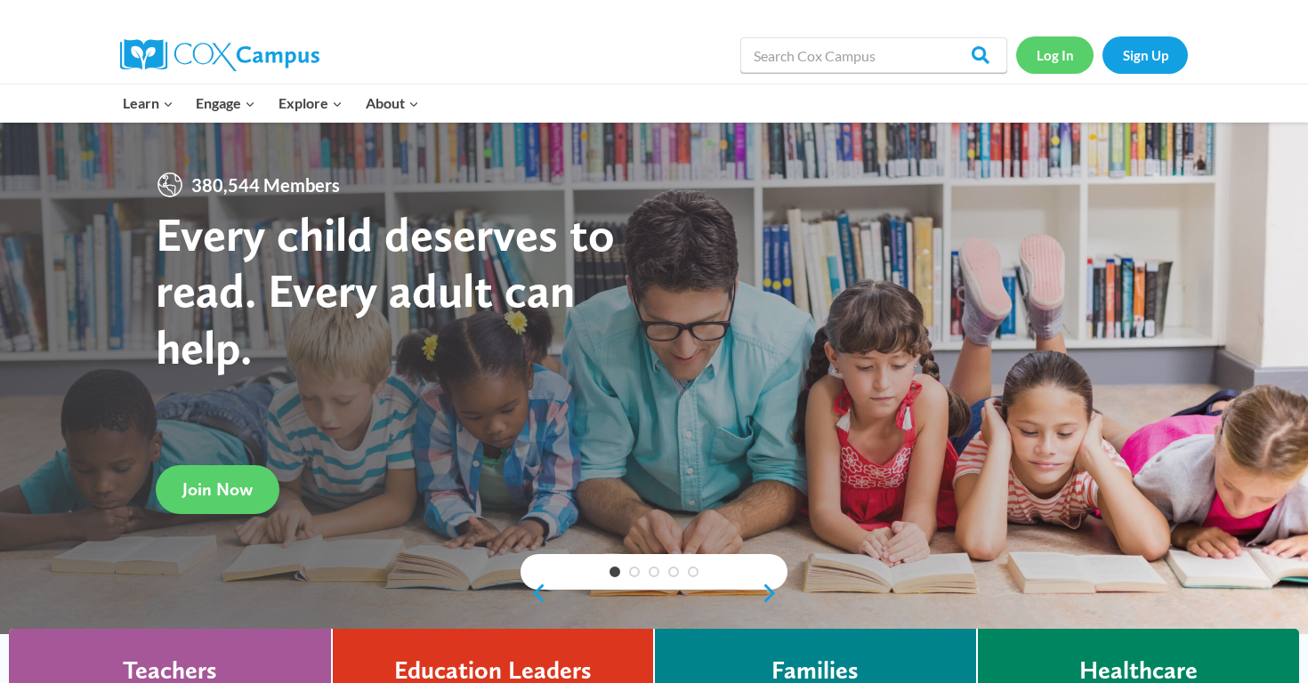
click at [1057, 59] on link "Log In" at bounding box center [1054, 54] width 77 height 36
click at [1062, 58] on link "Log In" at bounding box center [1054, 54] width 77 height 36
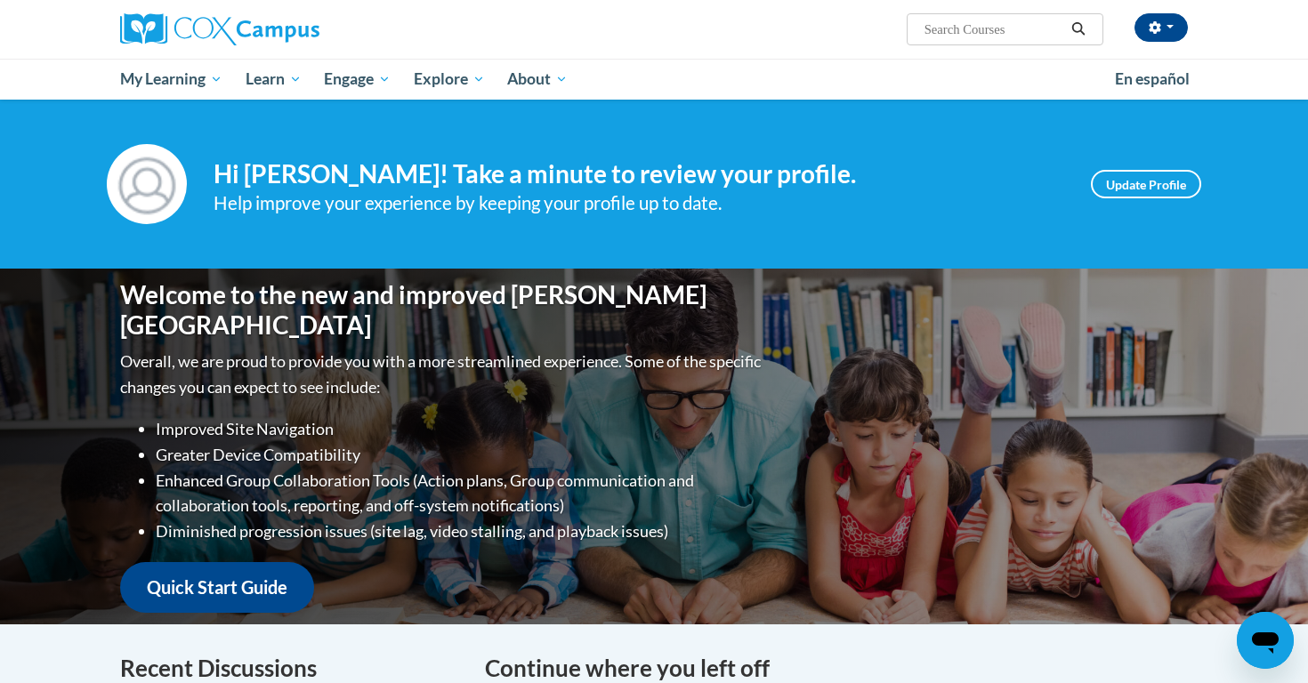
click at [1016, 33] on input "Search..." at bounding box center [994, 29] width 142 height 21
type input "early literacy"
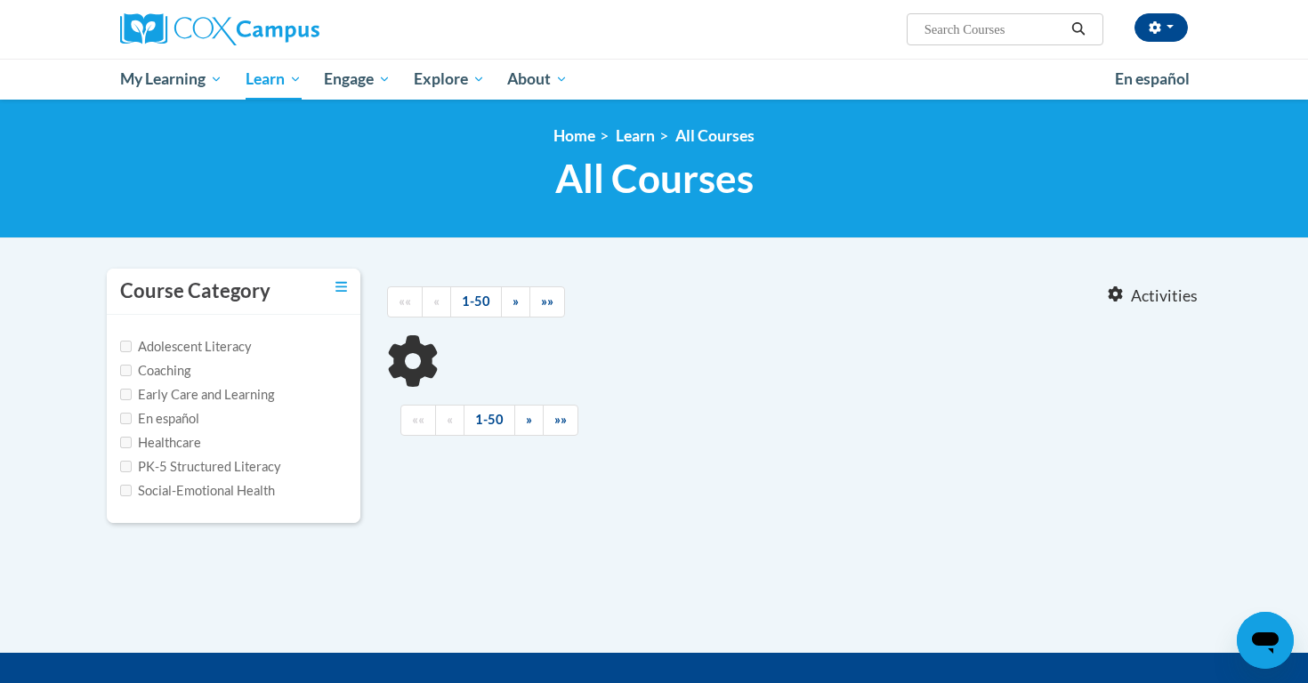
type input "early literacy"
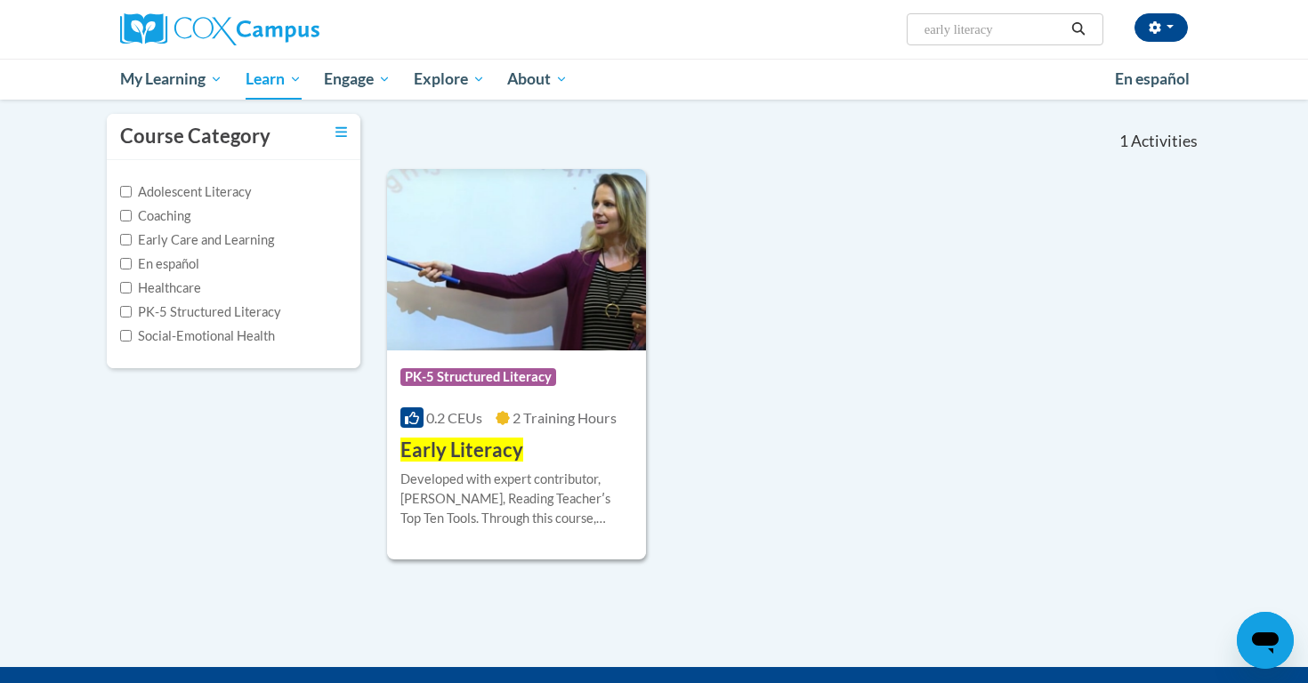
scroll to position [166, 0]
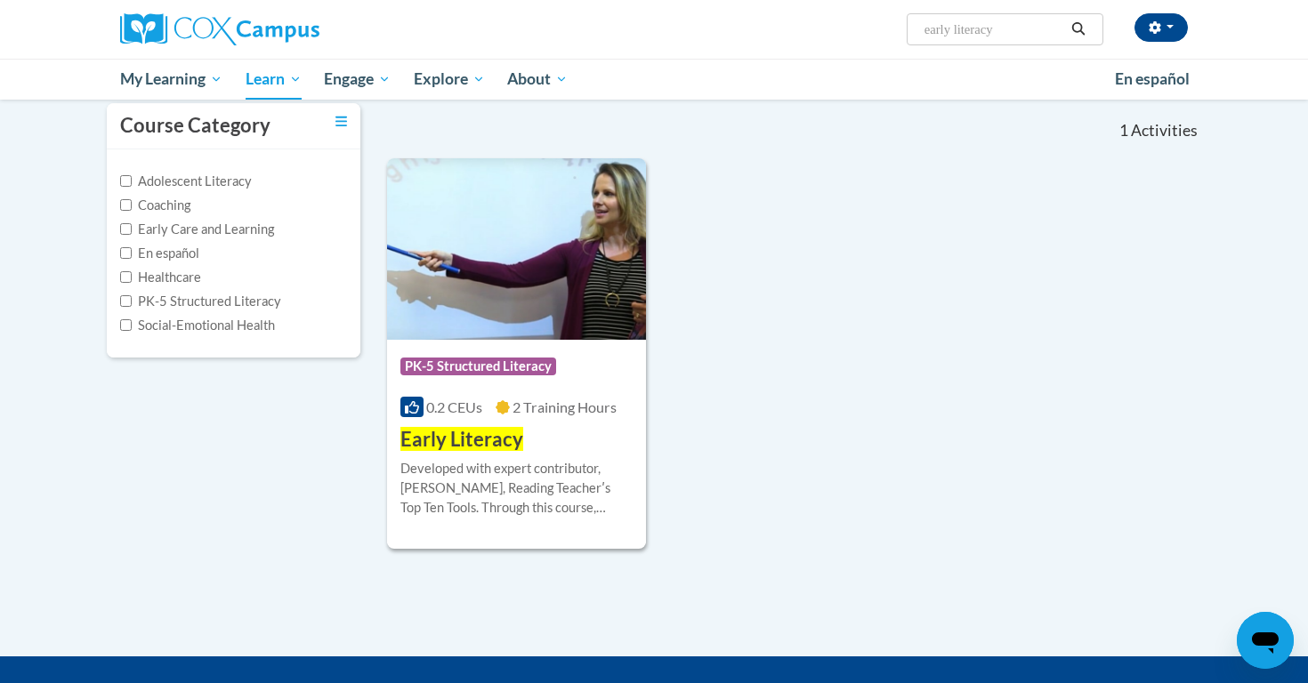
drag, startPoint x: 1006, startPoint y: 24, endPoint x: 989, endPoint y: 11, distance: 22.2
click at [989, 11] on div "[PERSON_NAME] (Eastern Daylight Time GMT-0400 ) My Profile Inbox My Transcripts…" at bounding box center [837, 22] width 730 height 45
type input "Early Literacy"
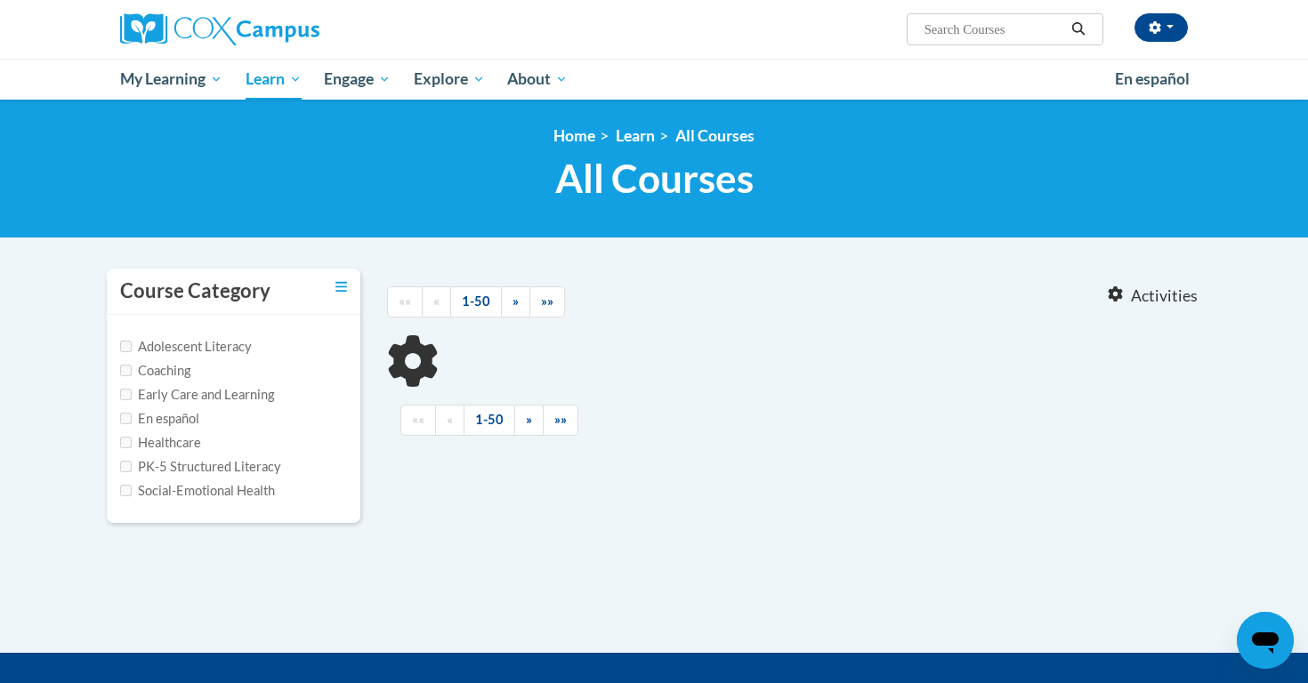
type input "Early Literacy"
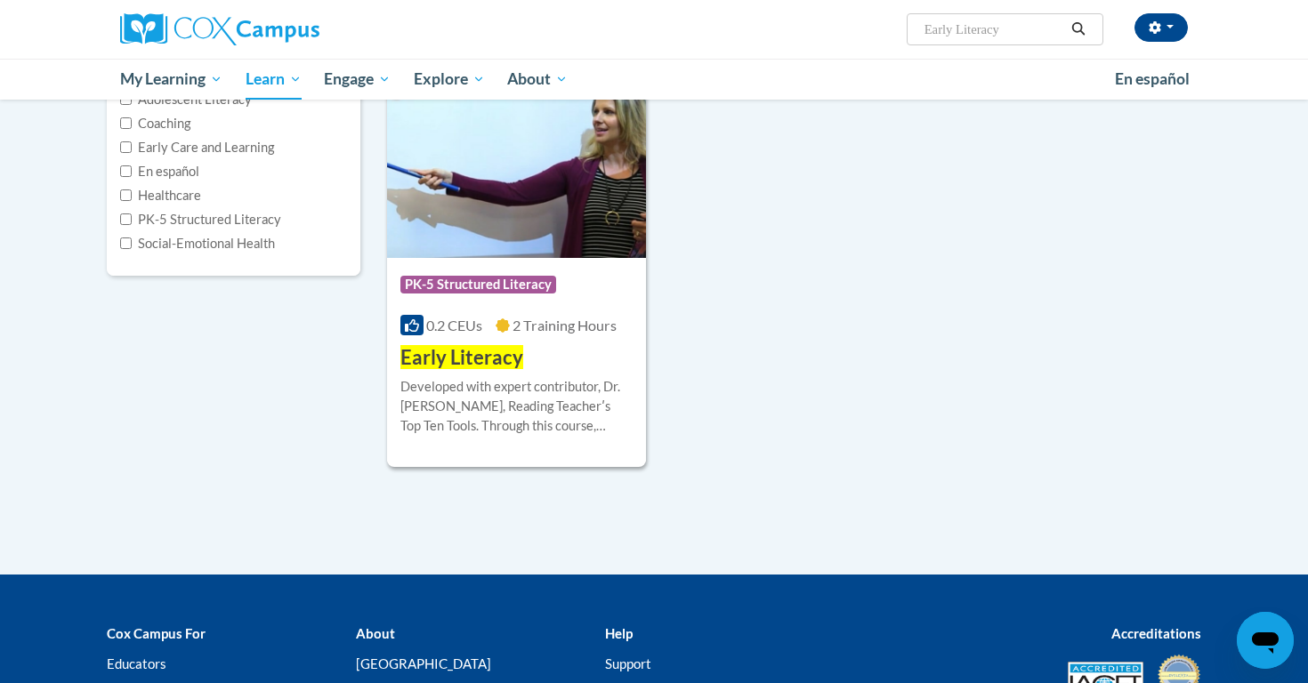
scroll to position [248, 0]
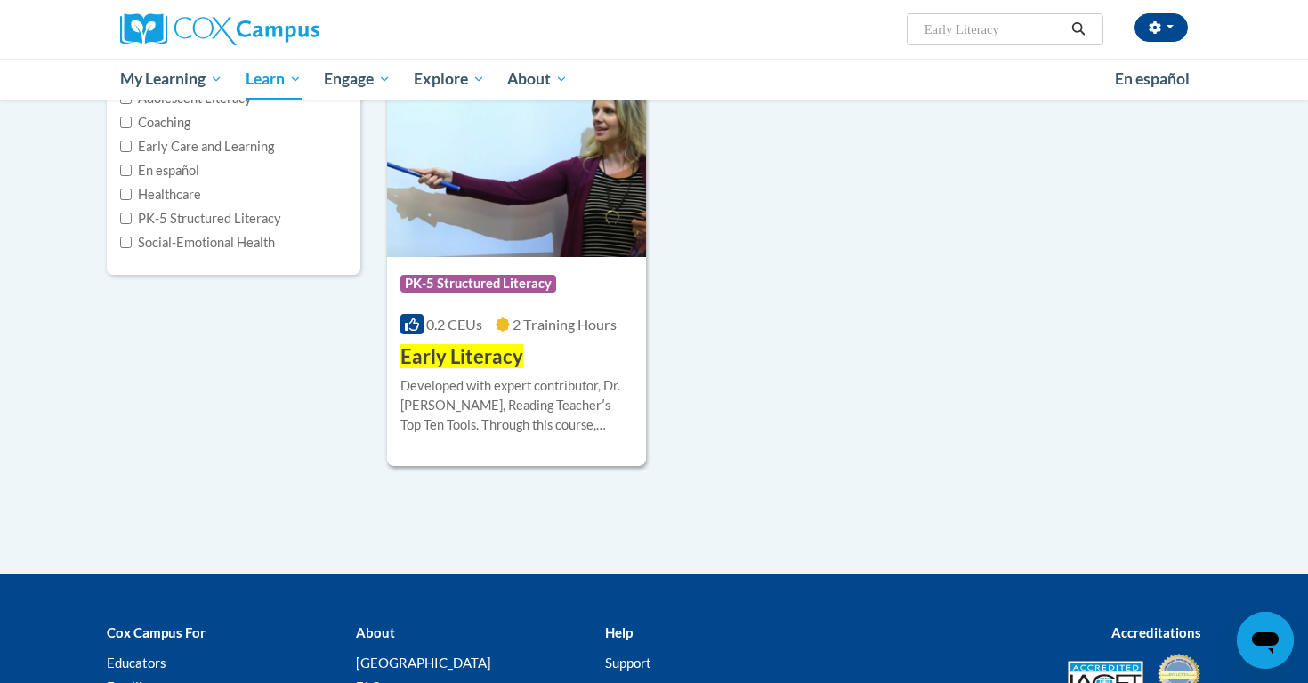
click at [494, 358] on span "Early Literacy" at bounding box center [461, 356] width 123 height 24
click at [947, 312] on div "Course Category: PK-5 Structured Literacy 0.2 CEUs 2 Training Hours COURSE Earl…" at bounding box center [794, 272] width 814 height 392
click at [477, 343] on h3 "Early Literacy" at bounding box center [461, 357] width 123 height 28
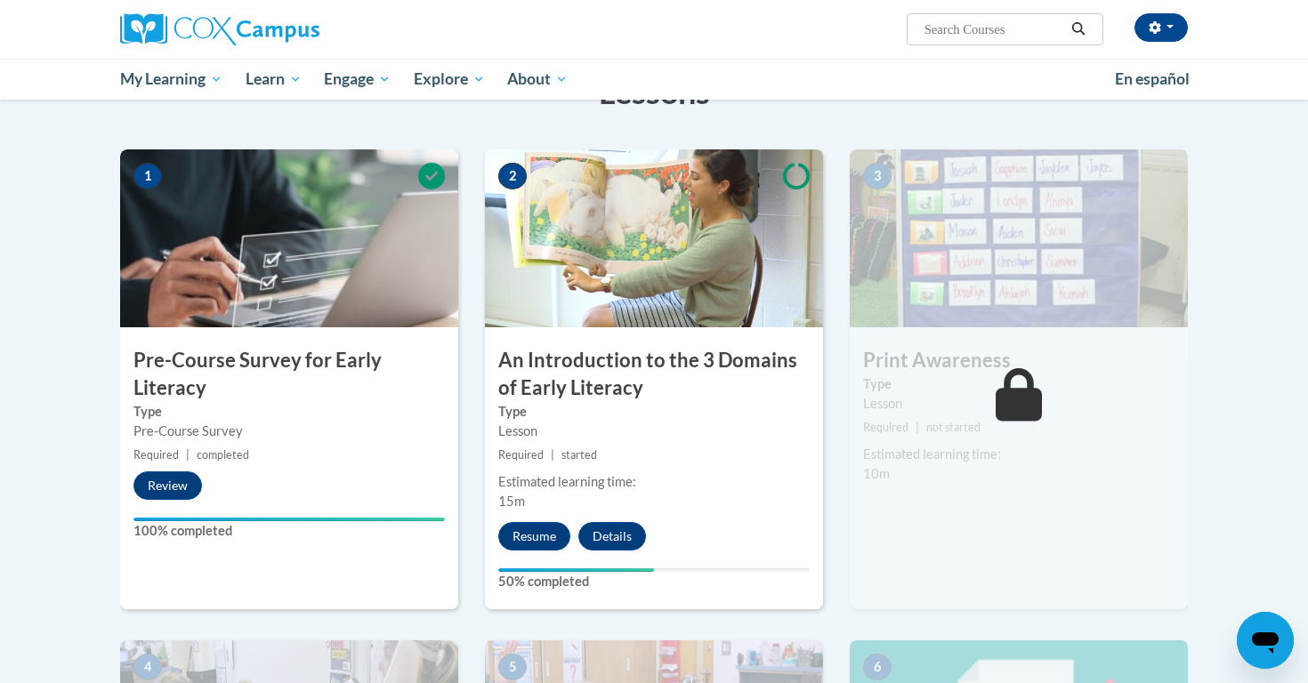
scroll to position [317, 0]
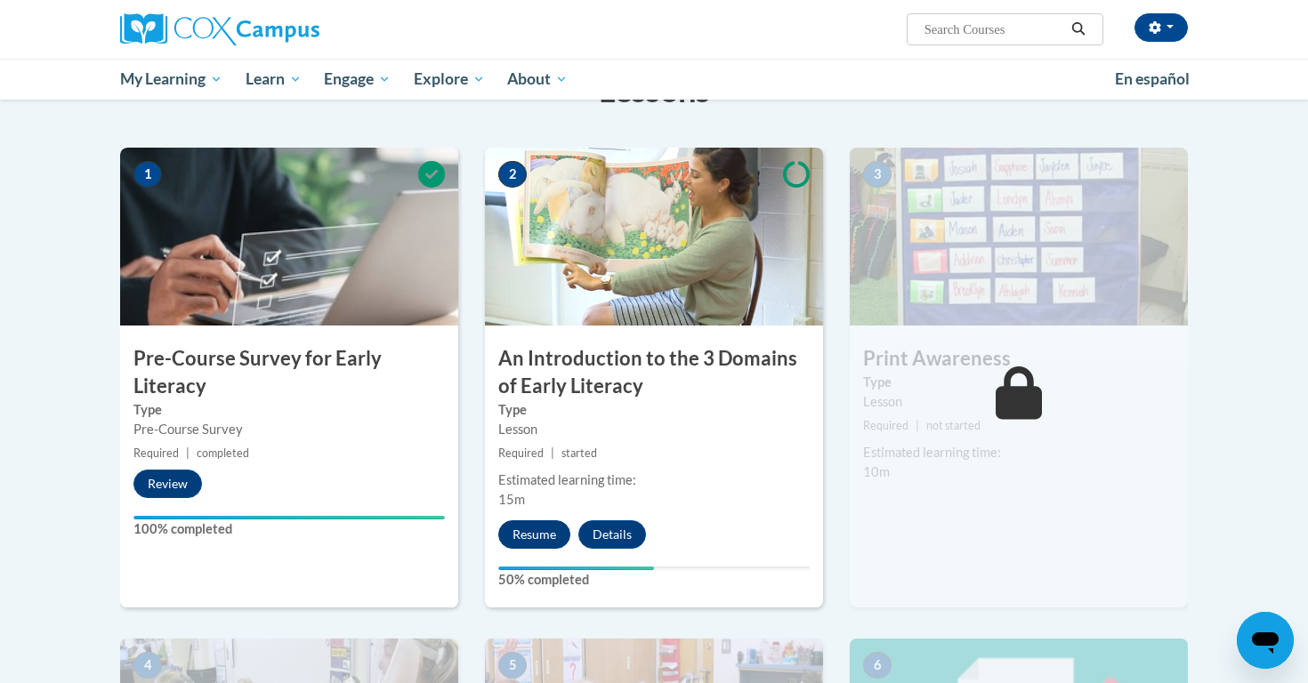
click at [528, 535] on button "Resume" at bounding box center [534, 535] width 72 height 28
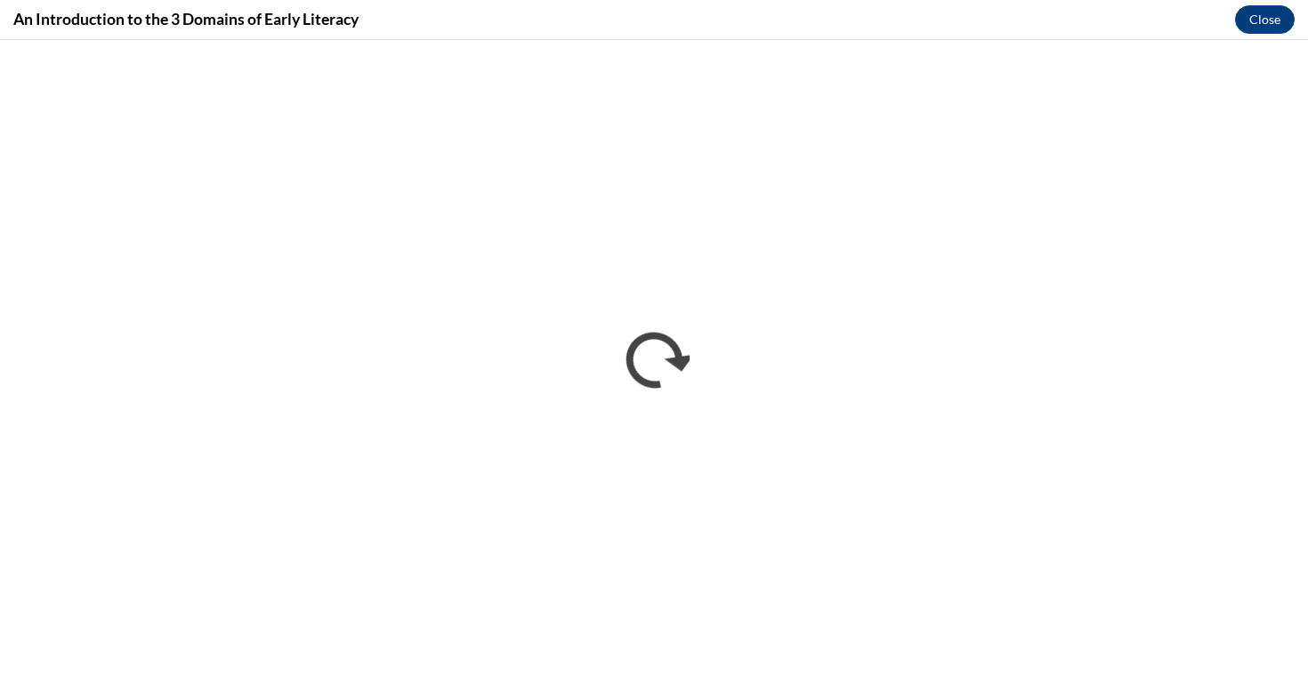
scroll to position [0, 0]
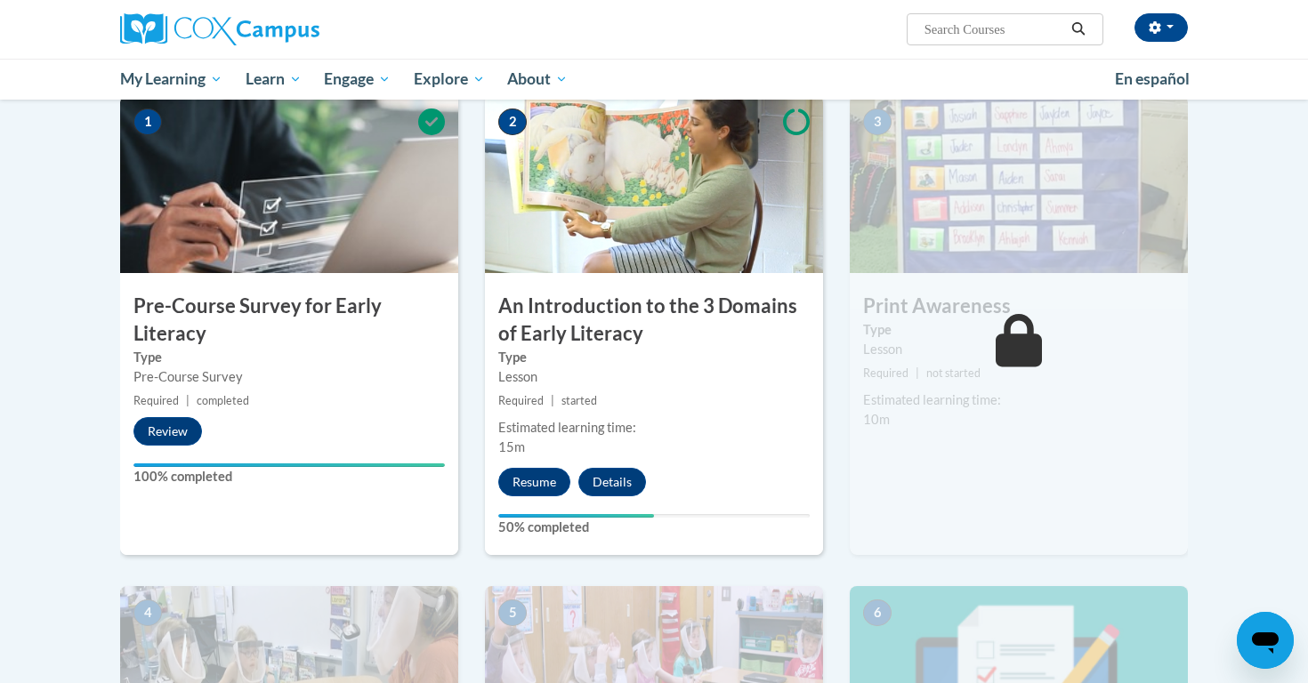
scroll to position [370, 0]
click at [539, 475] on button "Resume" at bounding box center [534, 481] width 72 height 28
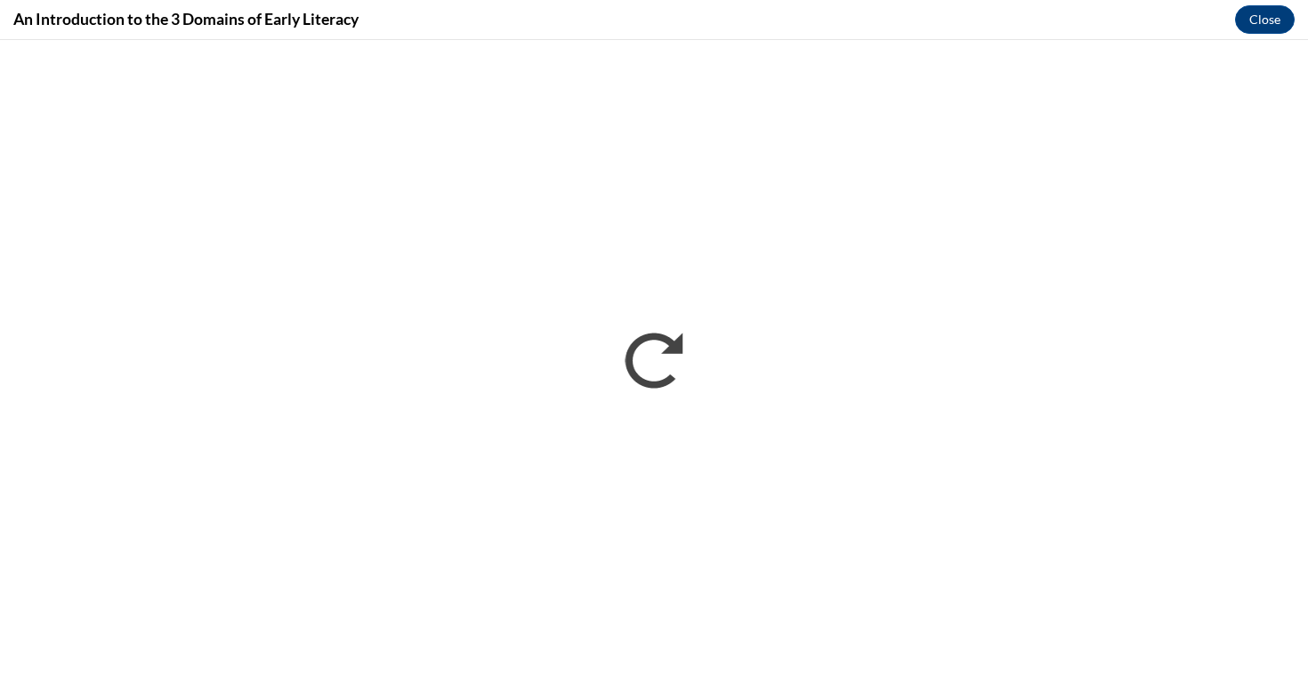
scroll to position [0, 0]
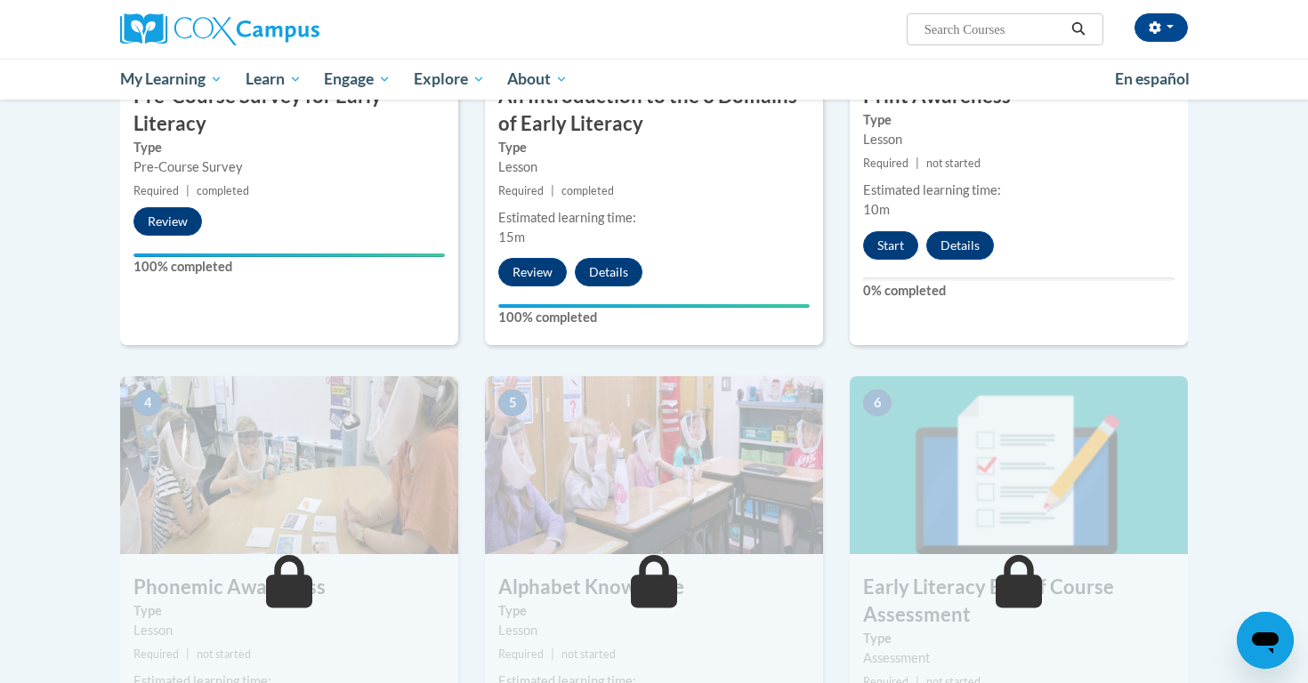
scroll to position [575, 0]
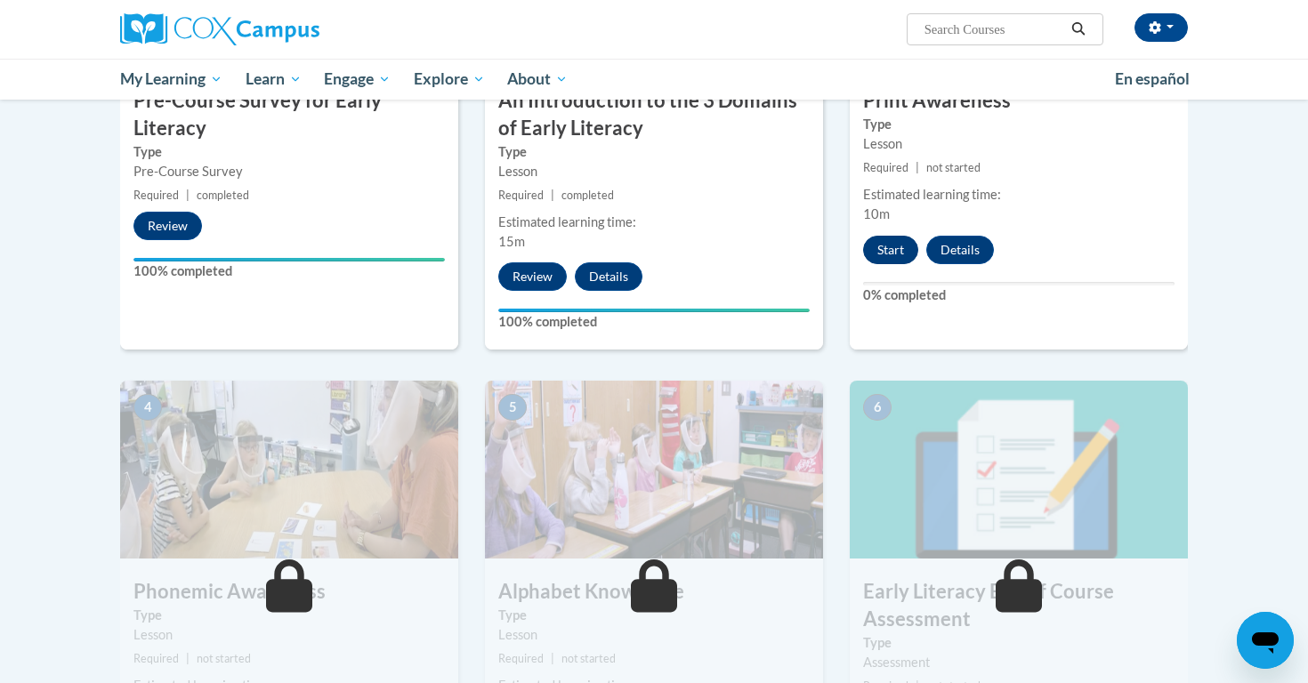
click at [899, 248] on button "Start" at bounding box center [890, 250] width 55 height 28
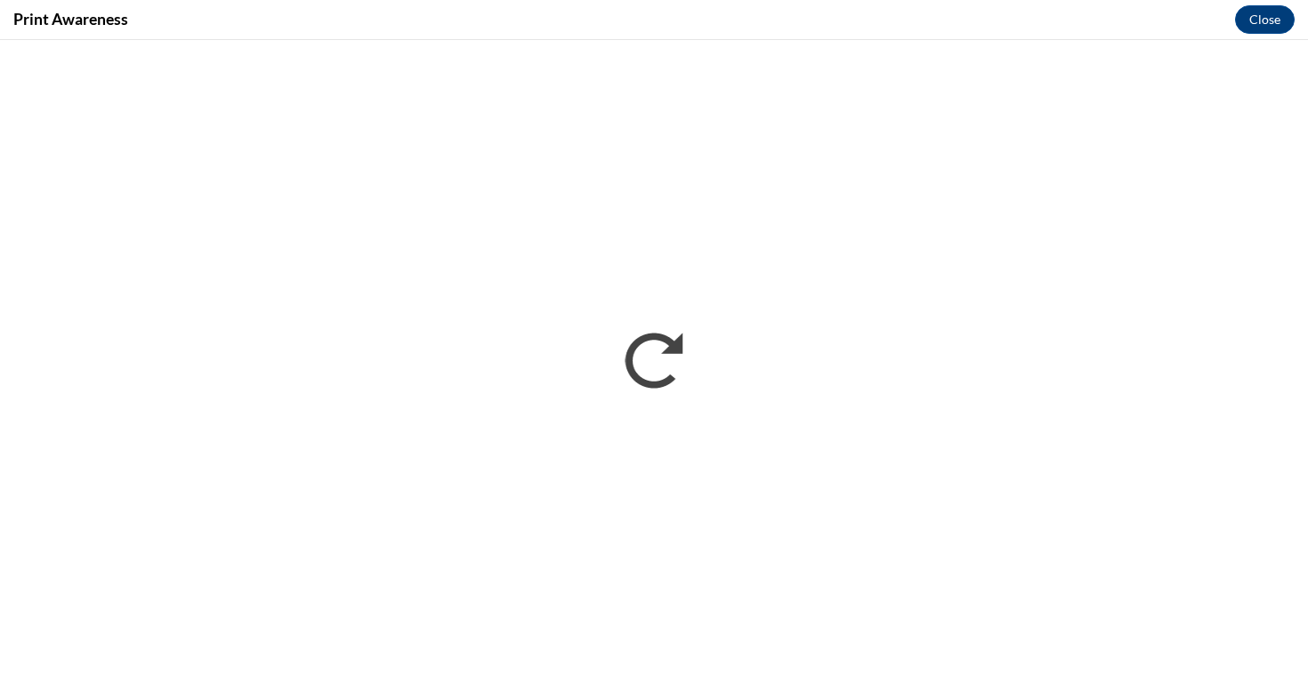
scroll to position [0, 0]
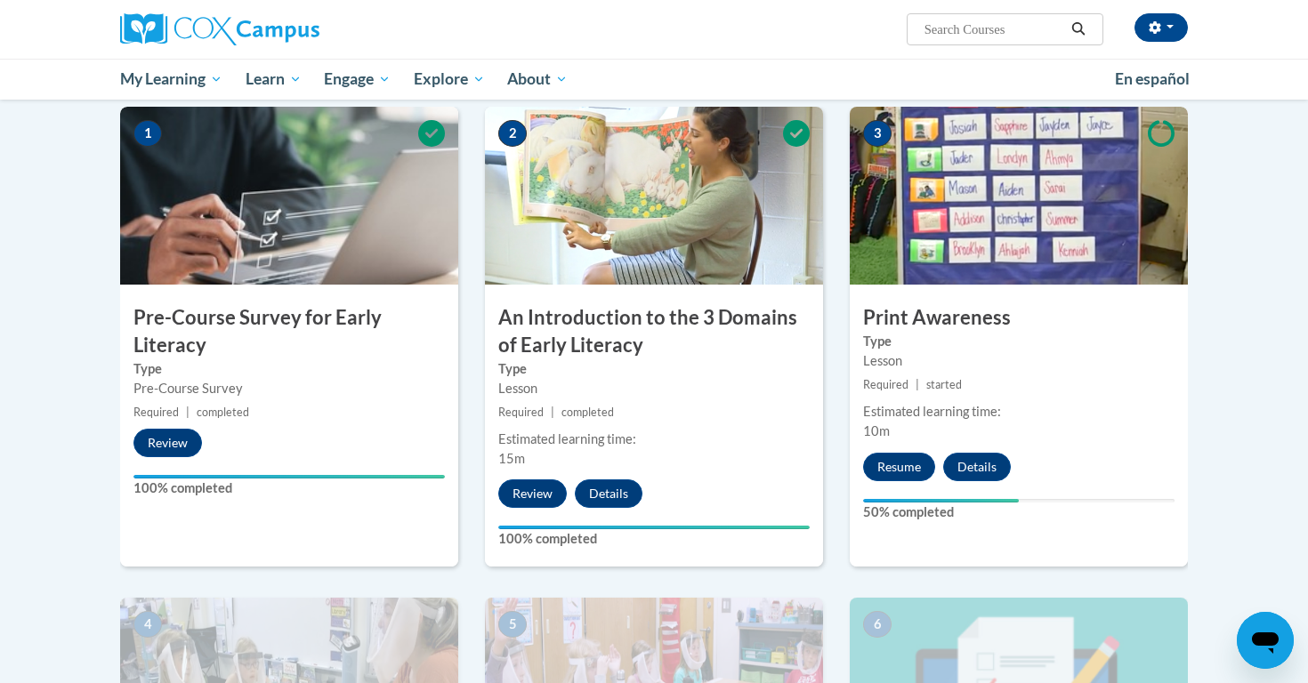
scroll to position [359, 0]
